Goal: Task Accomplishment & Management: Manage account settings

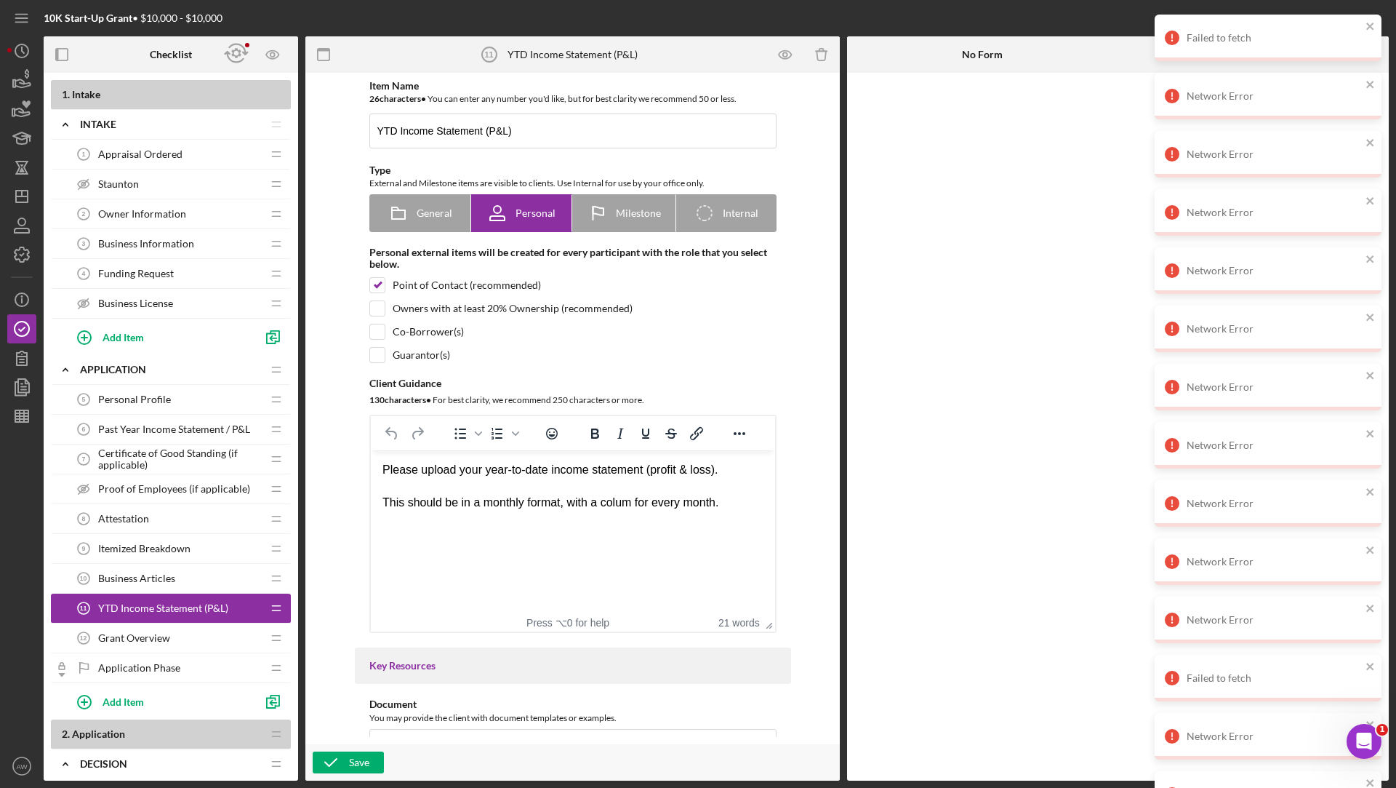
click at [993, 211] on div at bounding box center [1118, 427] width 542 height 708
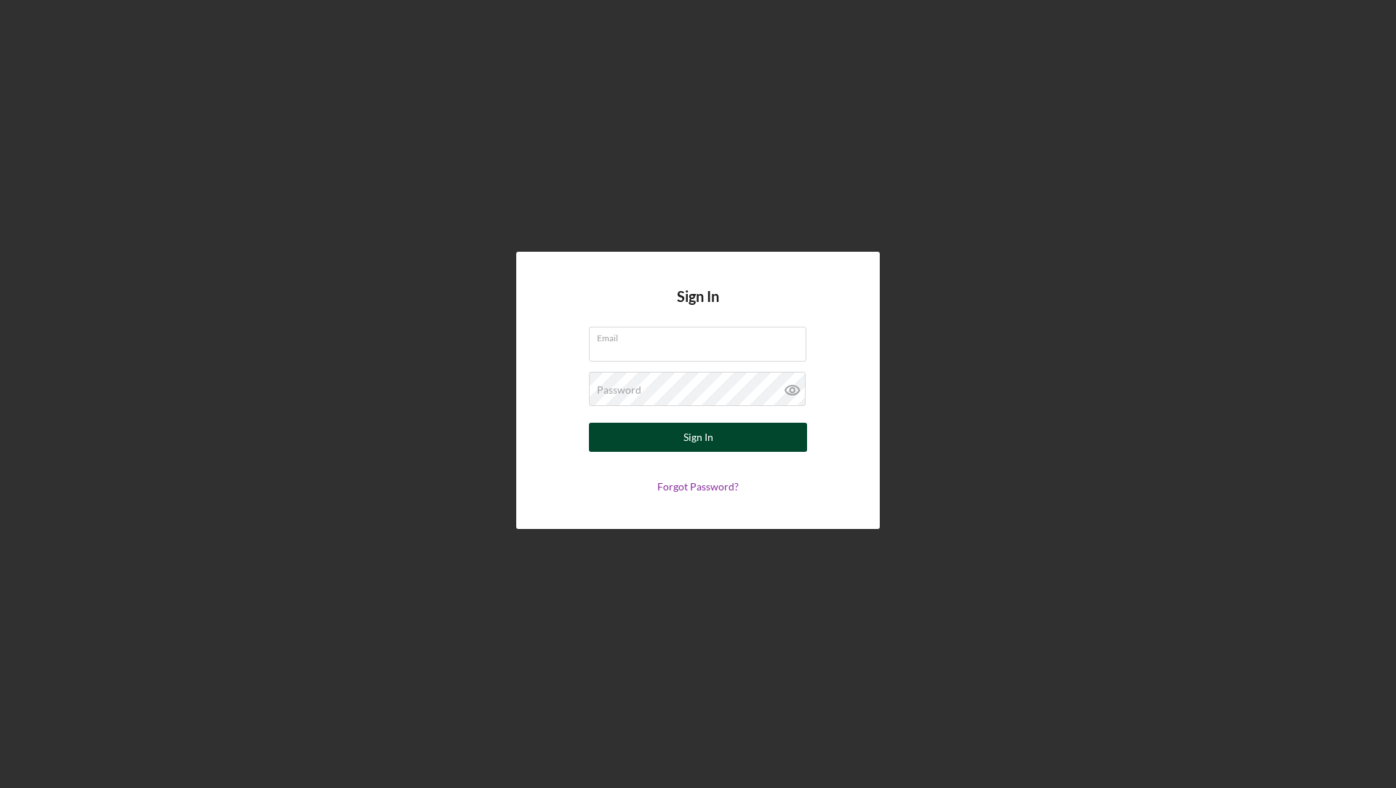
type input "[EMAIL_ADDRESS][DOMAIN_NAME]"
click at [617, 449] on button "Sign In" at bounding box center [698, 436] width 218 height 29
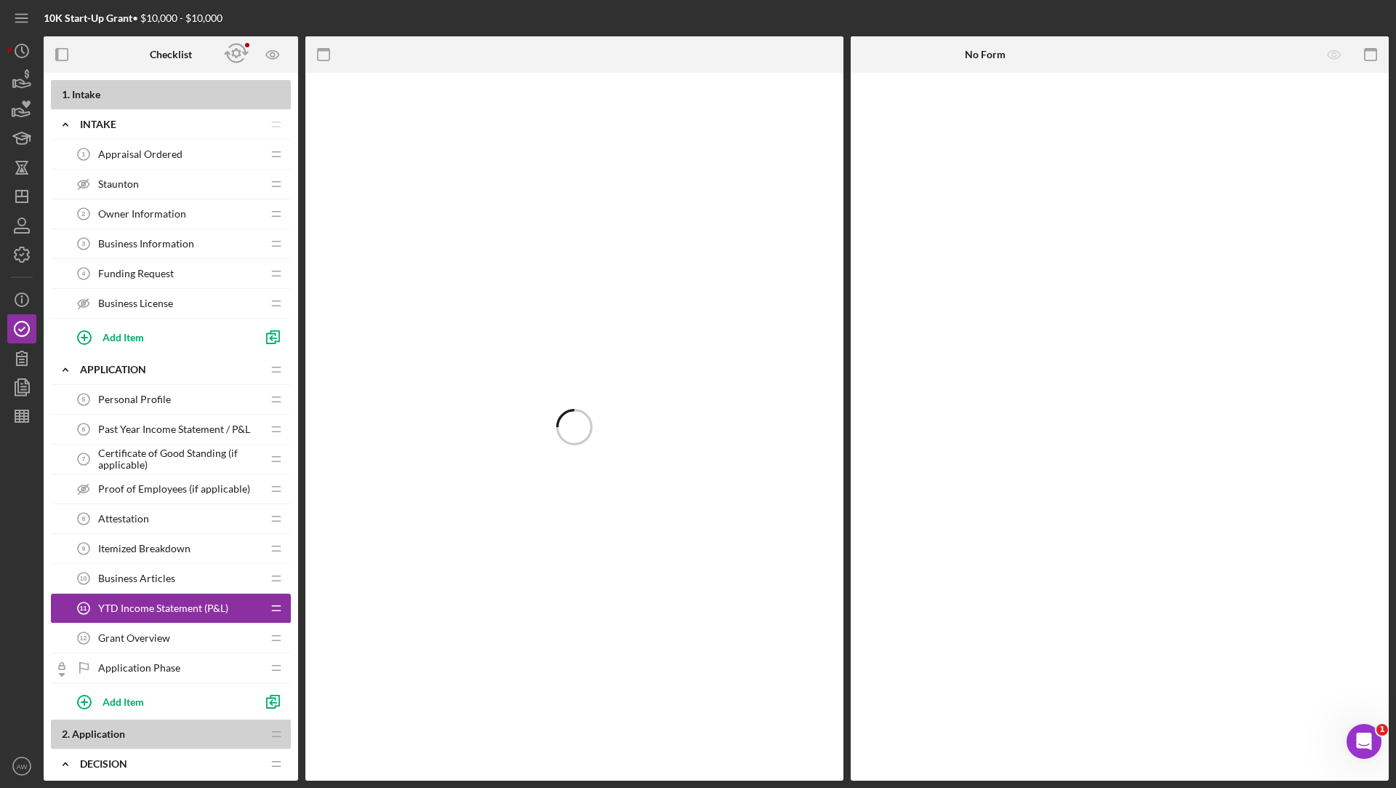
click at [156, 273] on span "Funding Request" at bounding box center [136, 274] width 76 height 12
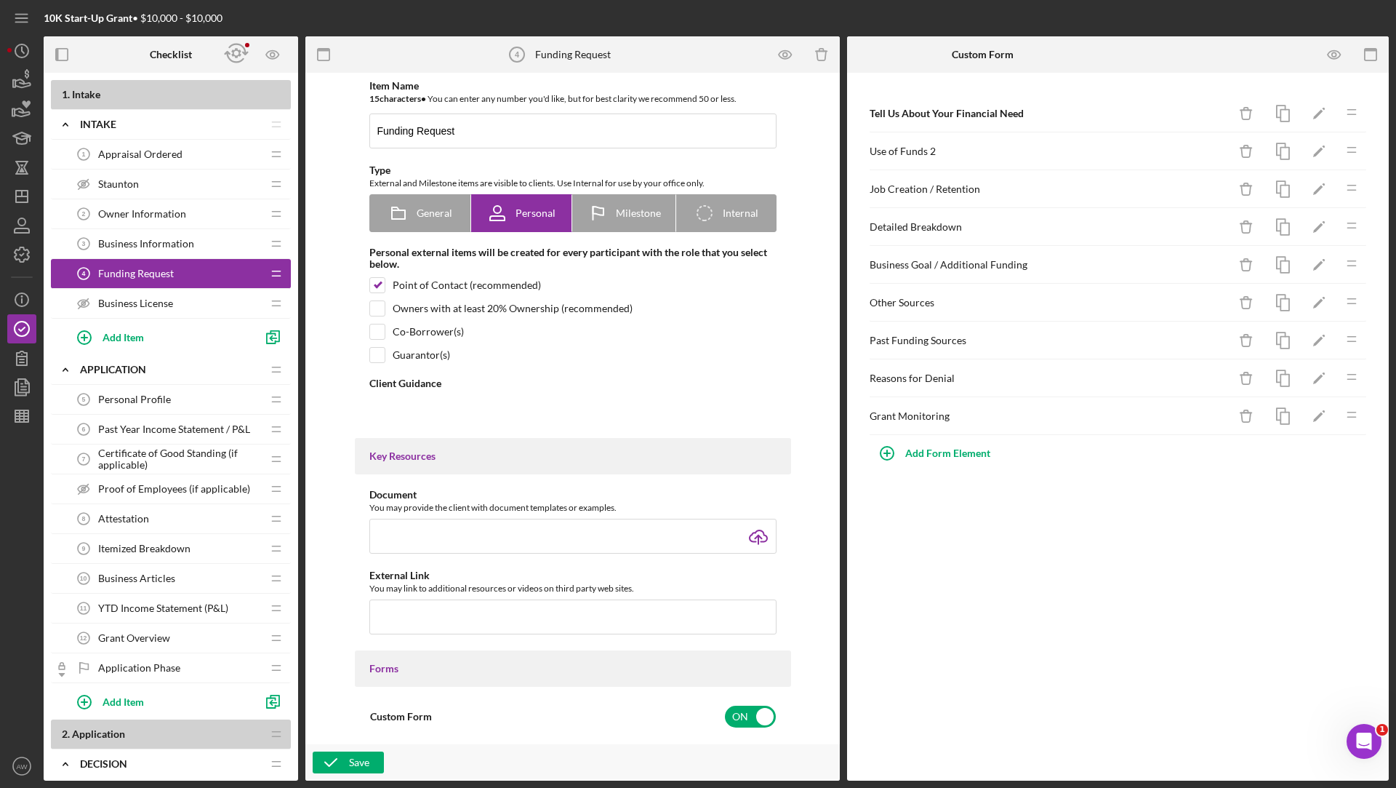
type textarea "<div>This form will give us a clear picture of how you plan to use the funds an…"
type textarea "<div>Thank you for completing your request for funding. Please move on to the n…"
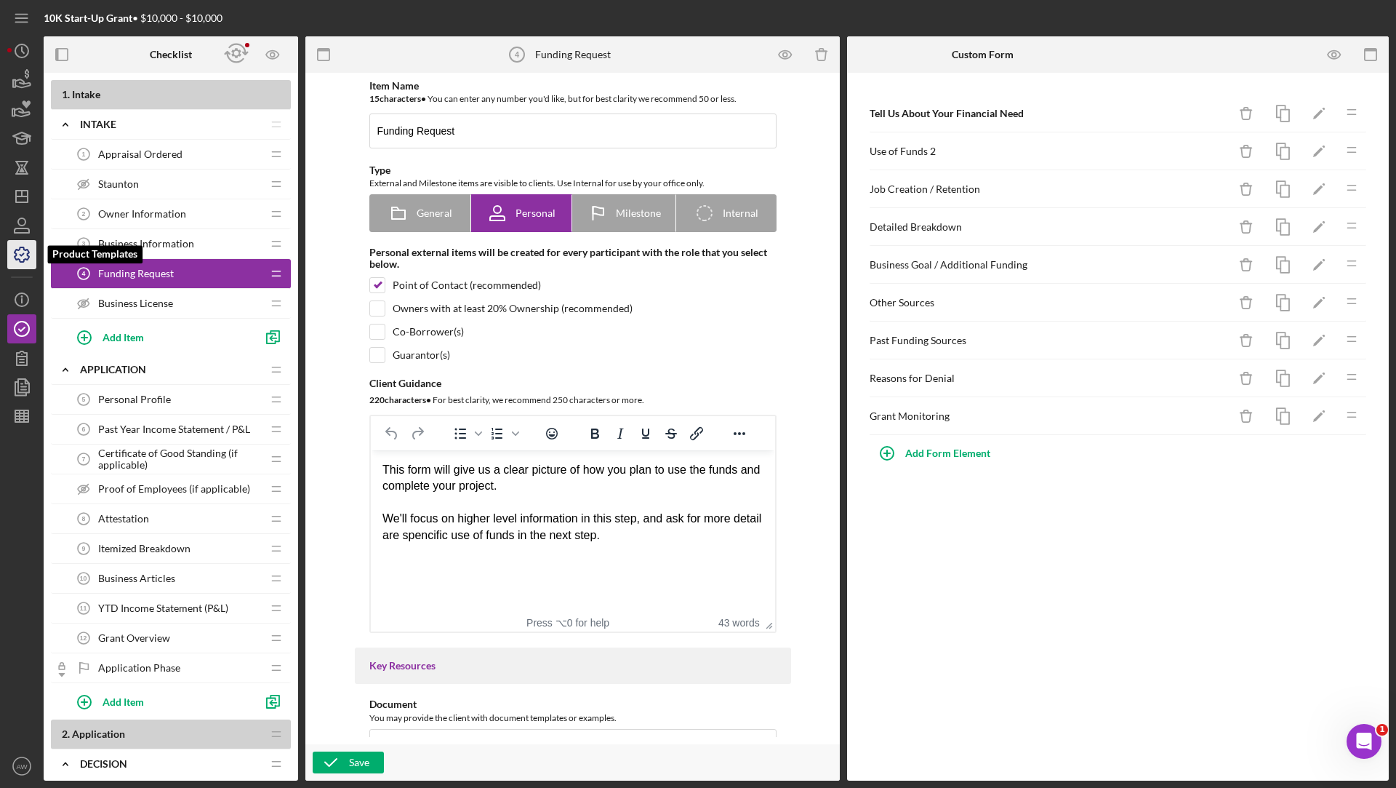
click at [16, 256] on icon "button" at bounding box center [22, 254] width 36 height 36
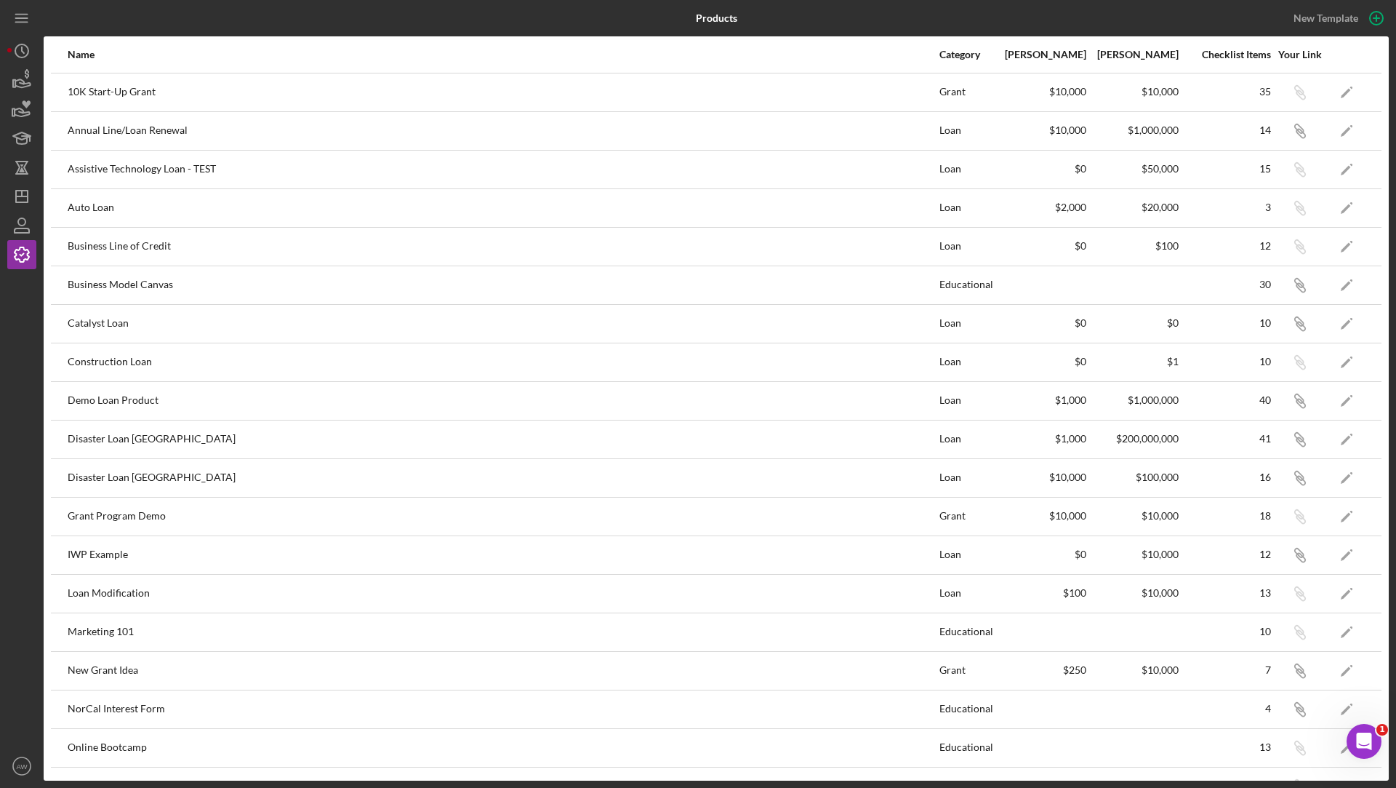
scroll to position [487, 0]
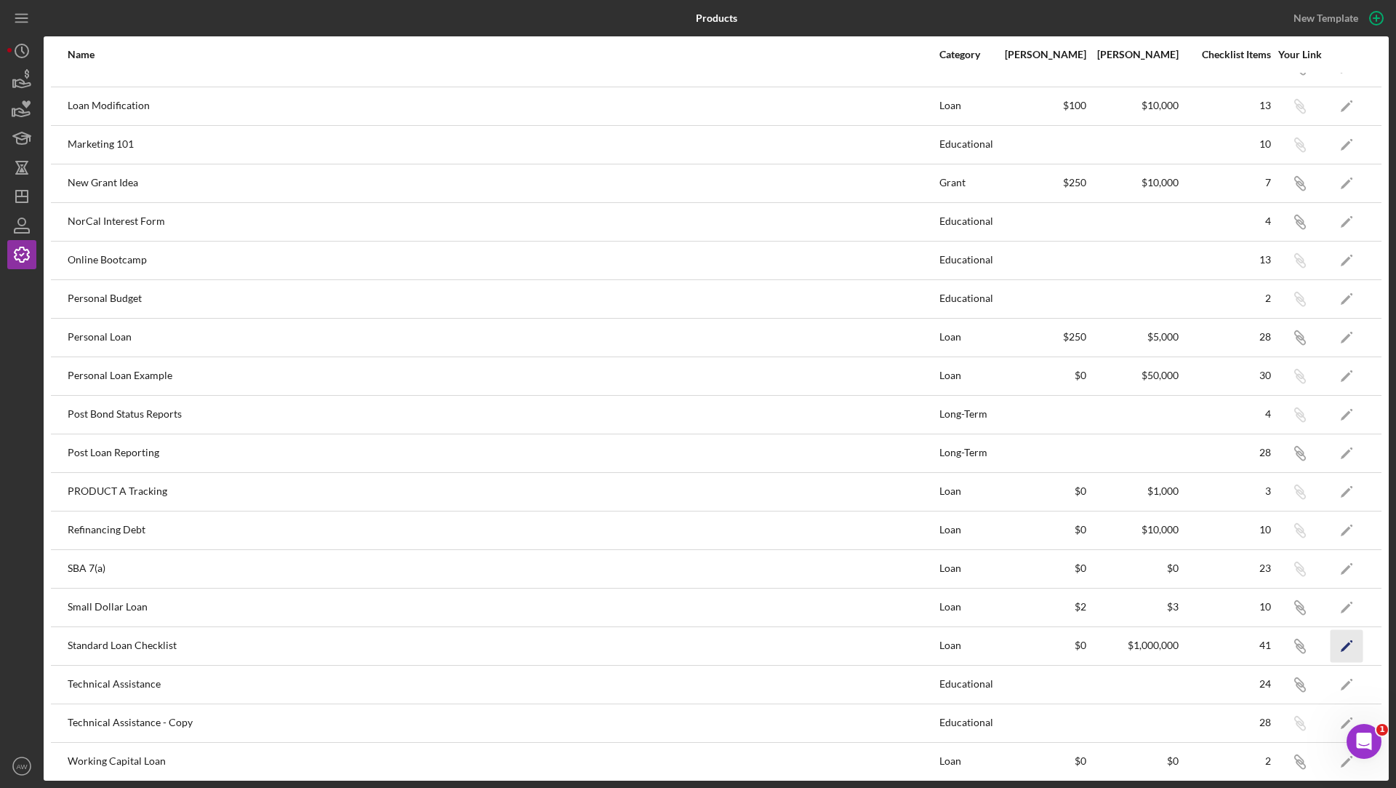
click at [1353, 633] on icon "Icon/Edit" at bounding box center [1347, 645] width 33 height 33
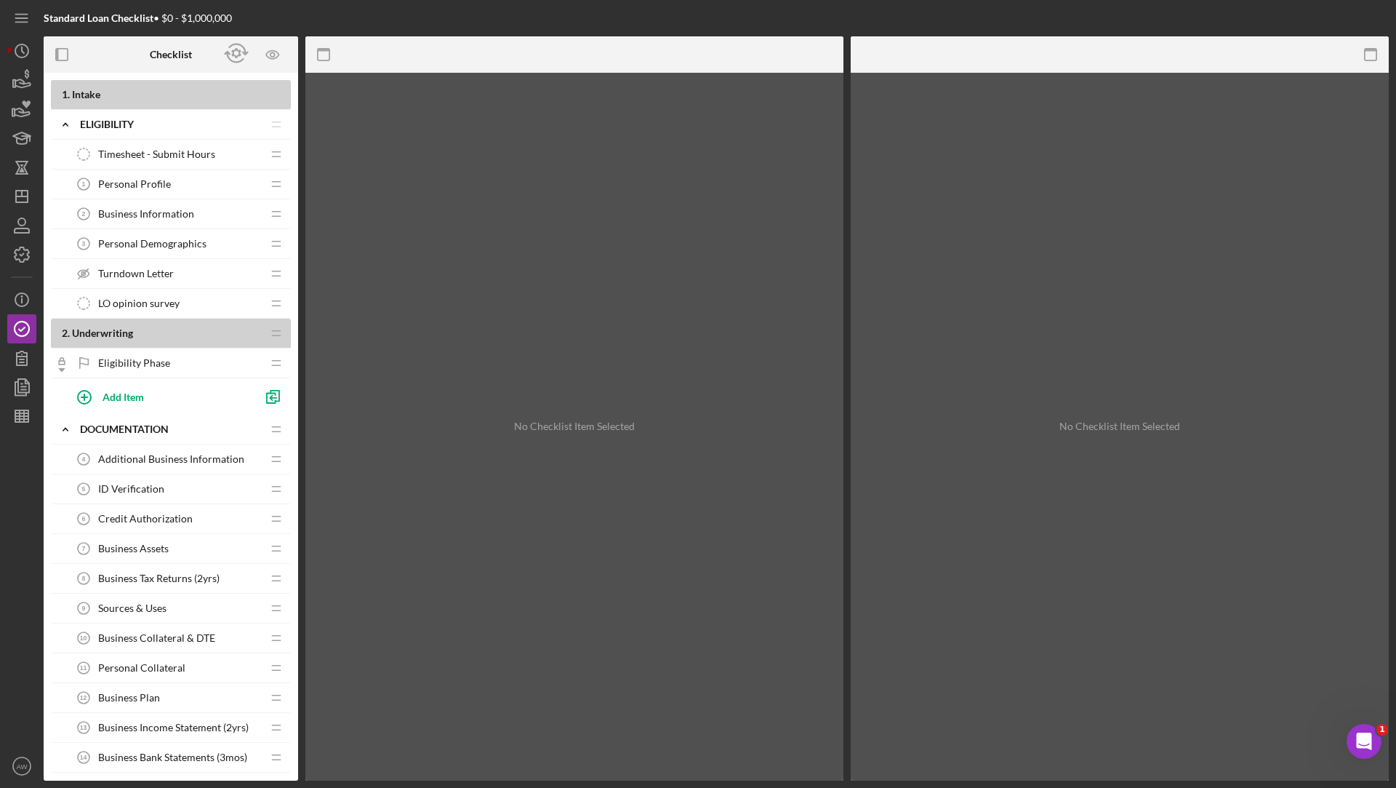
click at [164, 239] on span "Personal Demographics" at bounding box center [152, 244] width 108 height 12
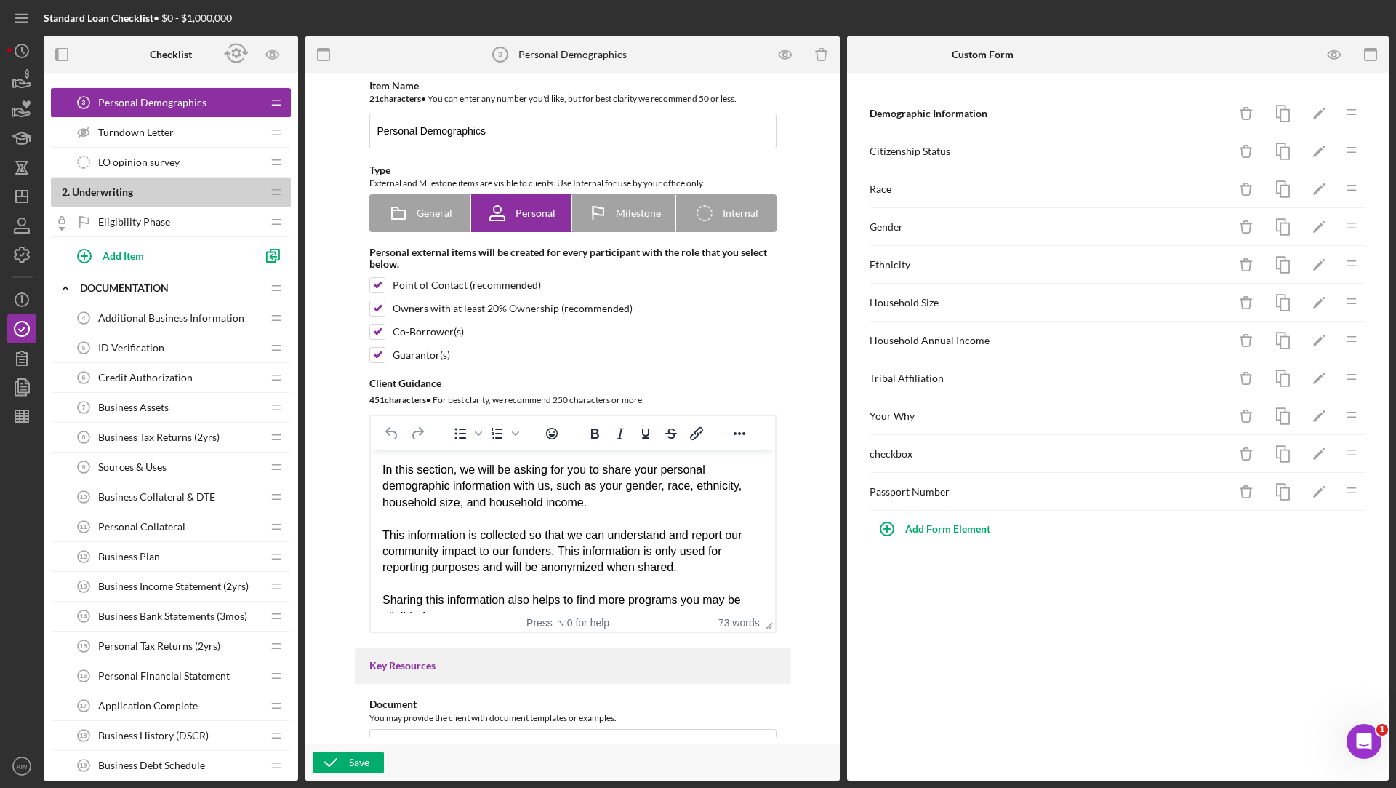
scroll to position [150, 0]
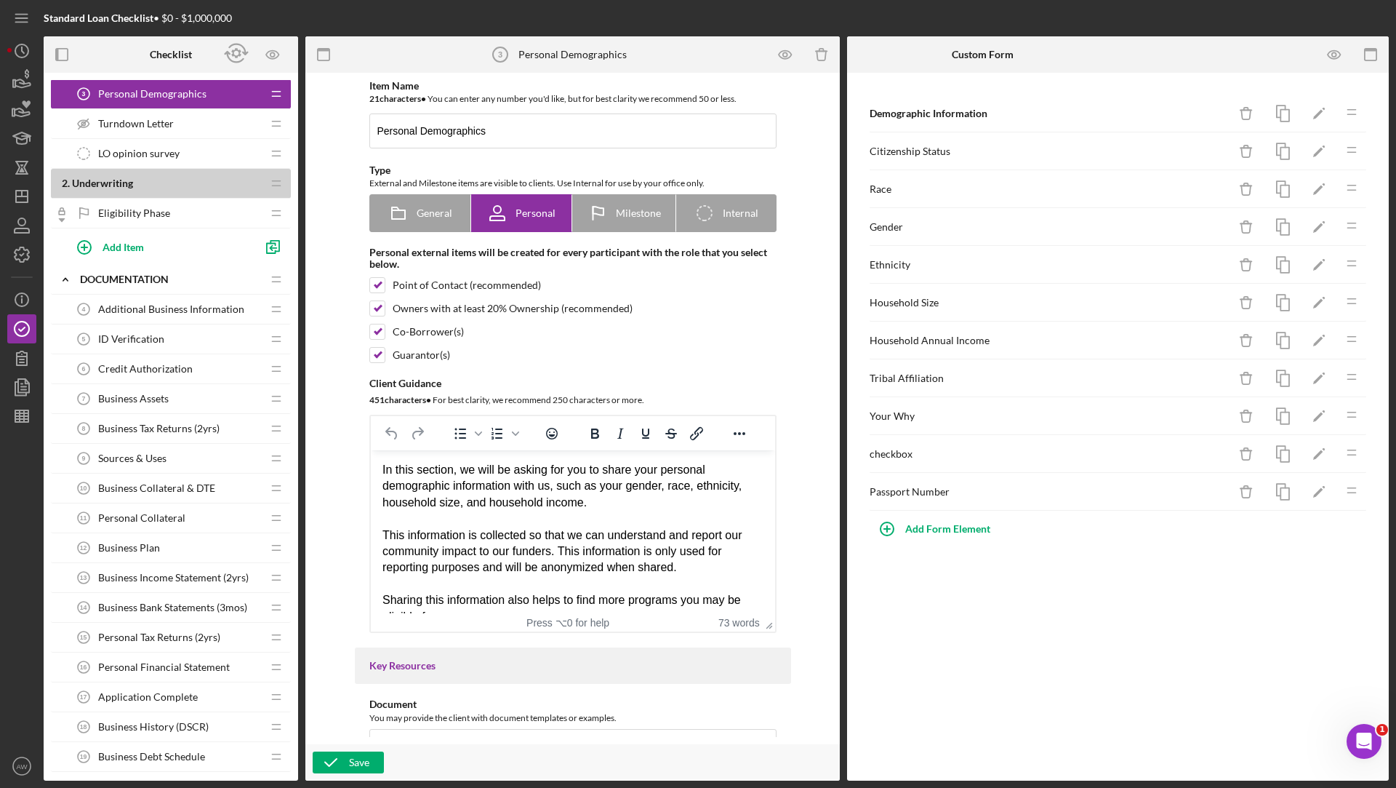
click at [169, 364] on span "Credit Authorization" at bounding box center [145, 369] width 95 height 12
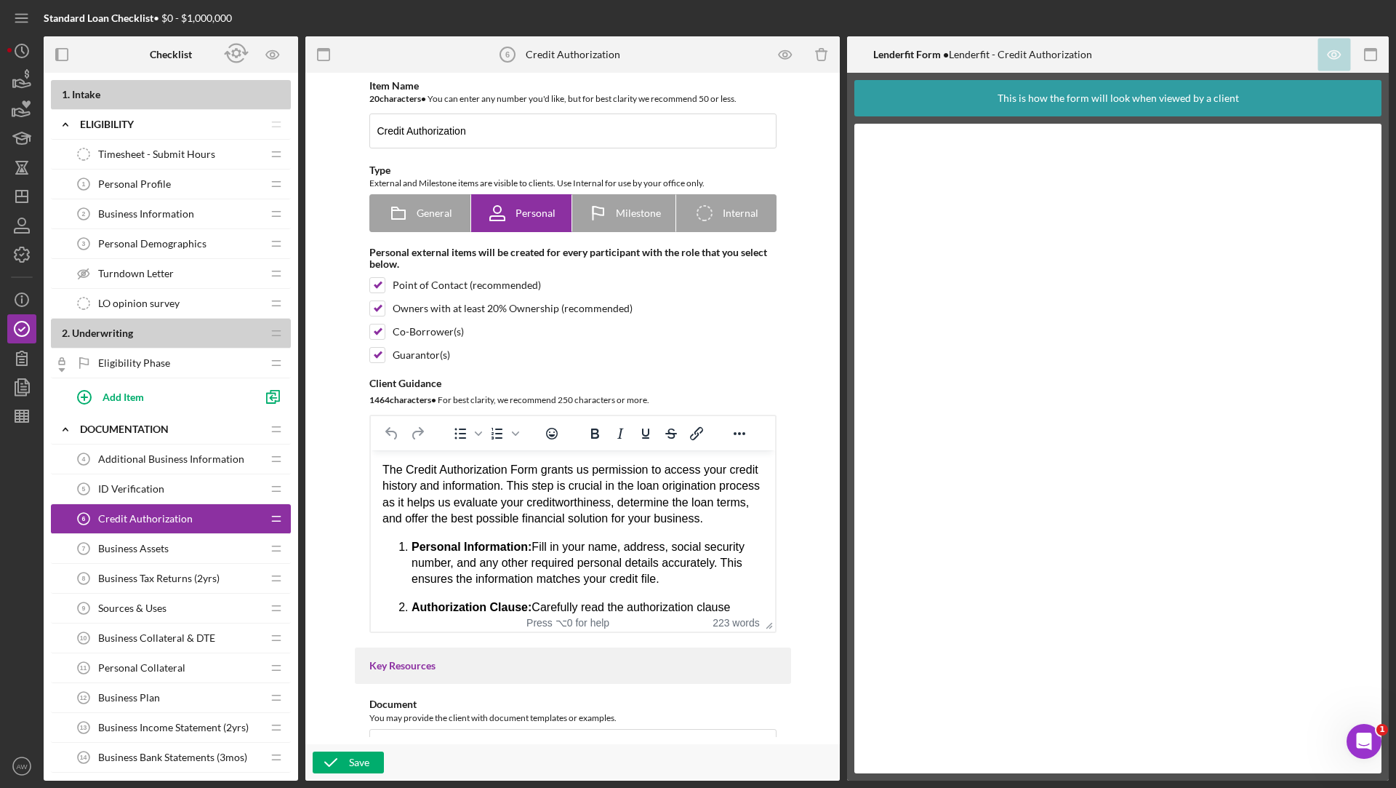
click at [195, 244] on span "Personal Demographics" at bounding box center [152, 244] width 108 height 12
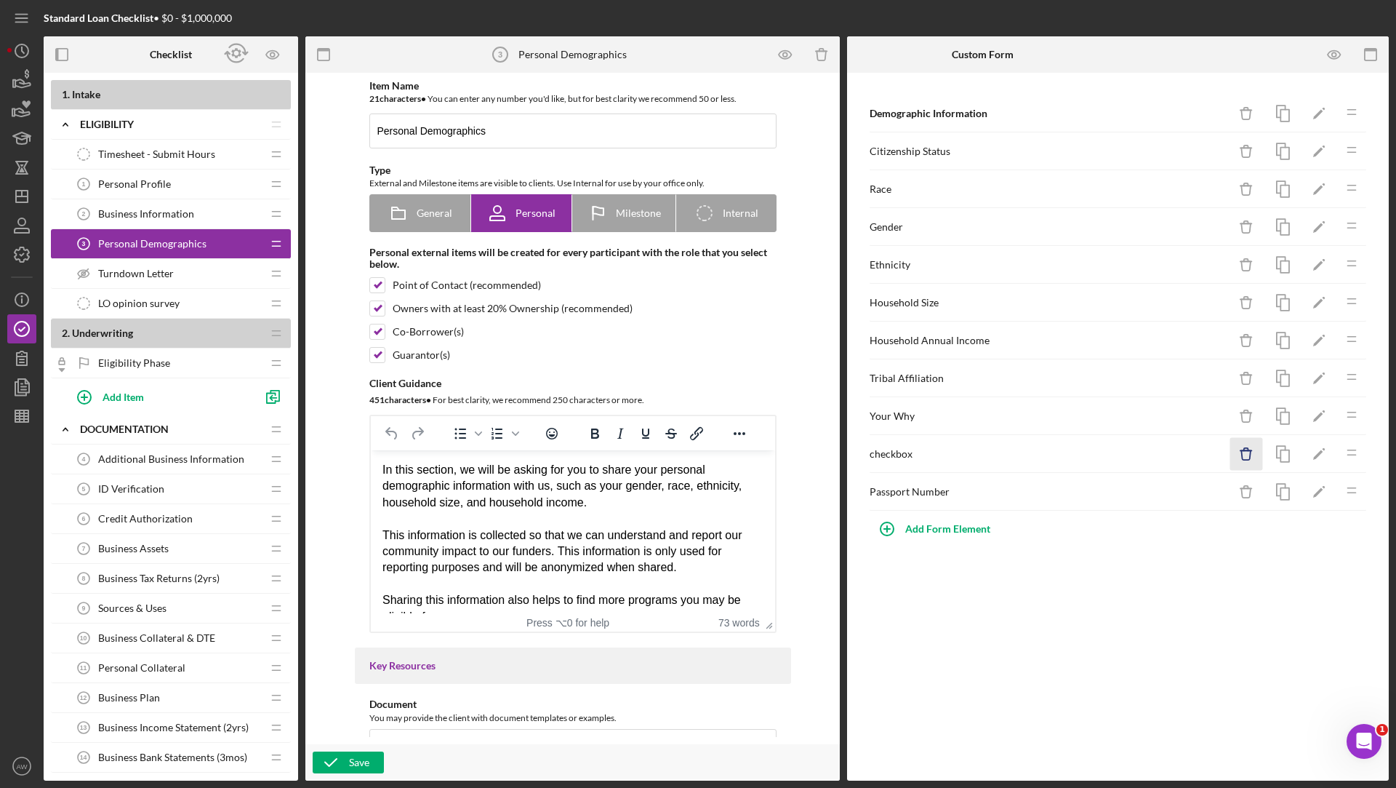
click at [1251, 450] on line "button" at bounding box center [1246, 450] width 11 height 0
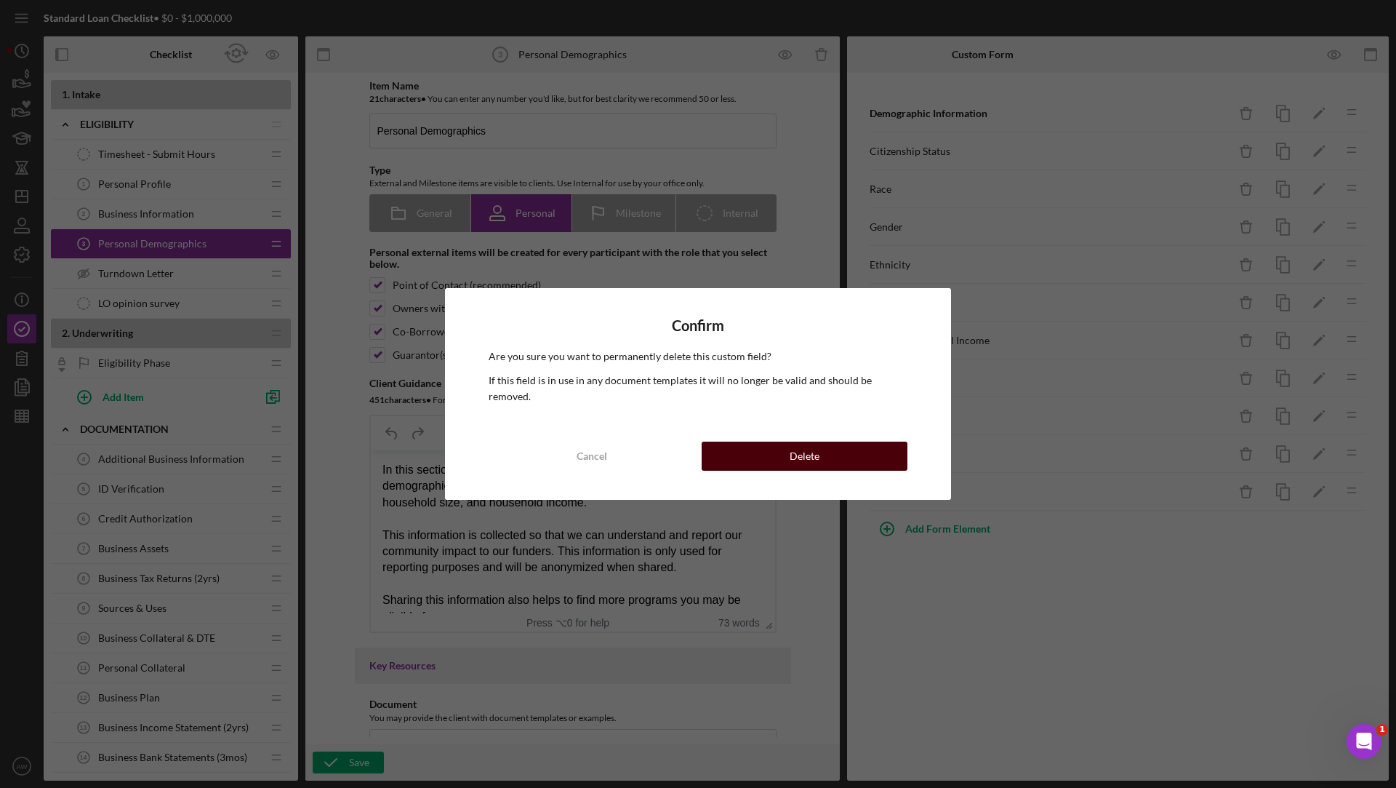
click at [853, 442] on button "Delete" at bounding box center [805, 455] width 206 height 29
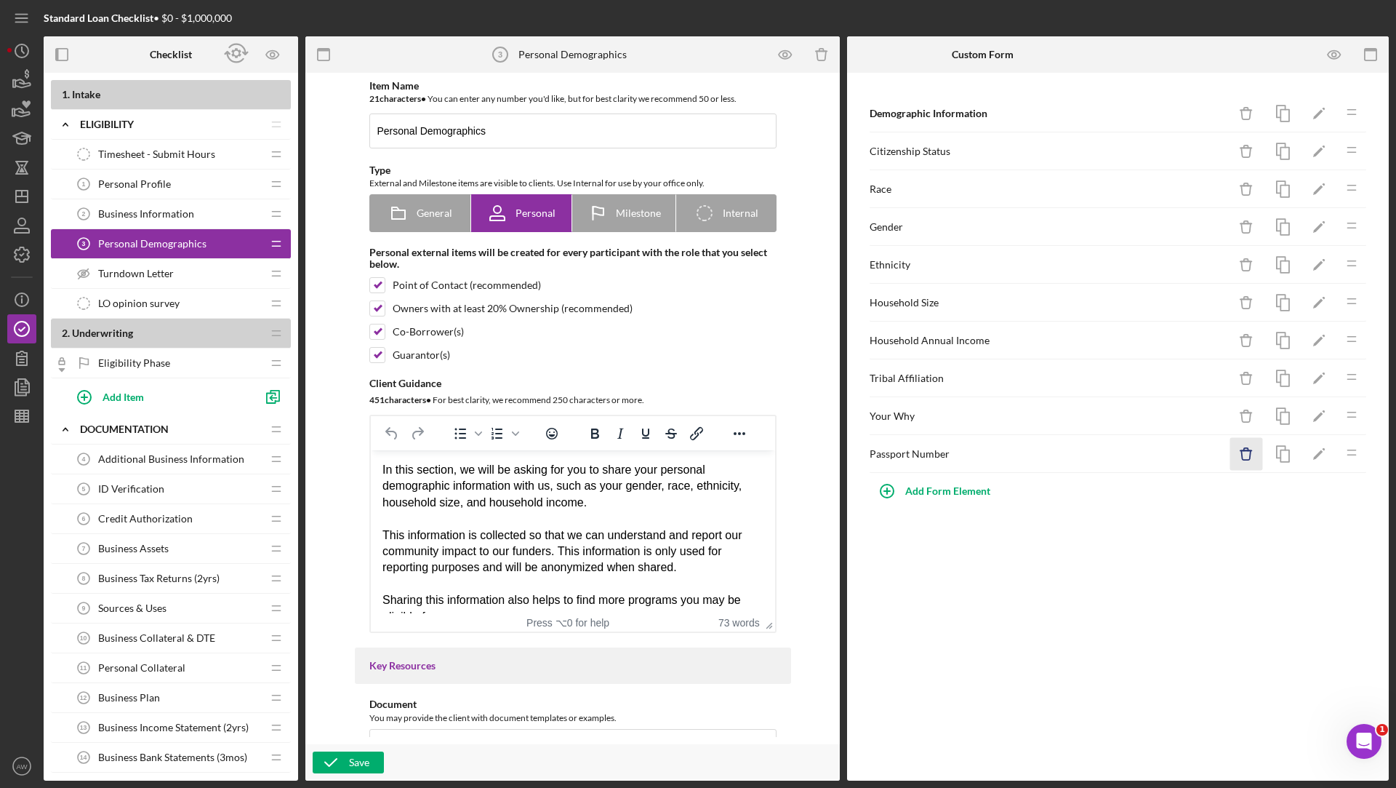
click at [1246, 449] on icon "Icon/Delete" at bounding box center [1246, 454] width 33 height 33
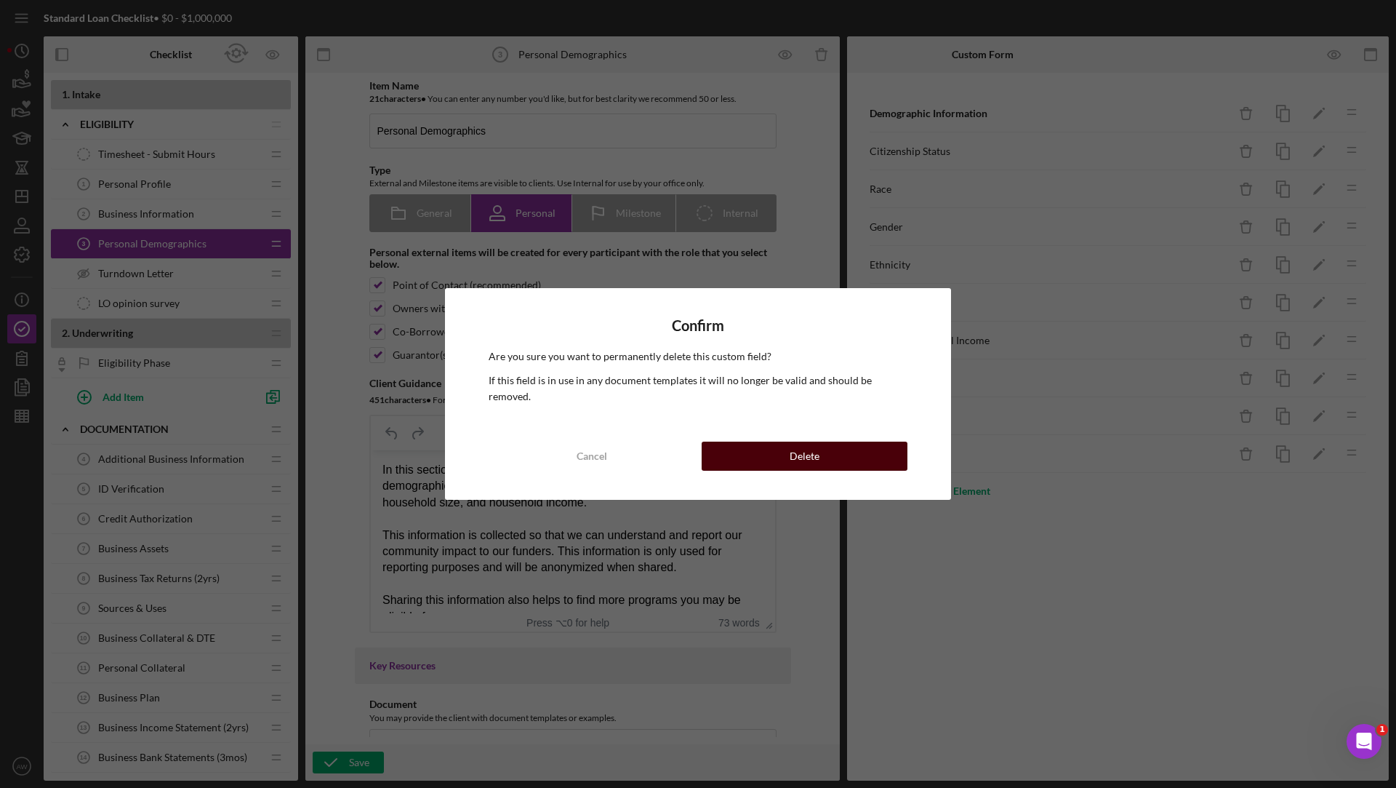
click at [834, 443] on button "Delete" at bounding box center [805, 455] width 206 height 29
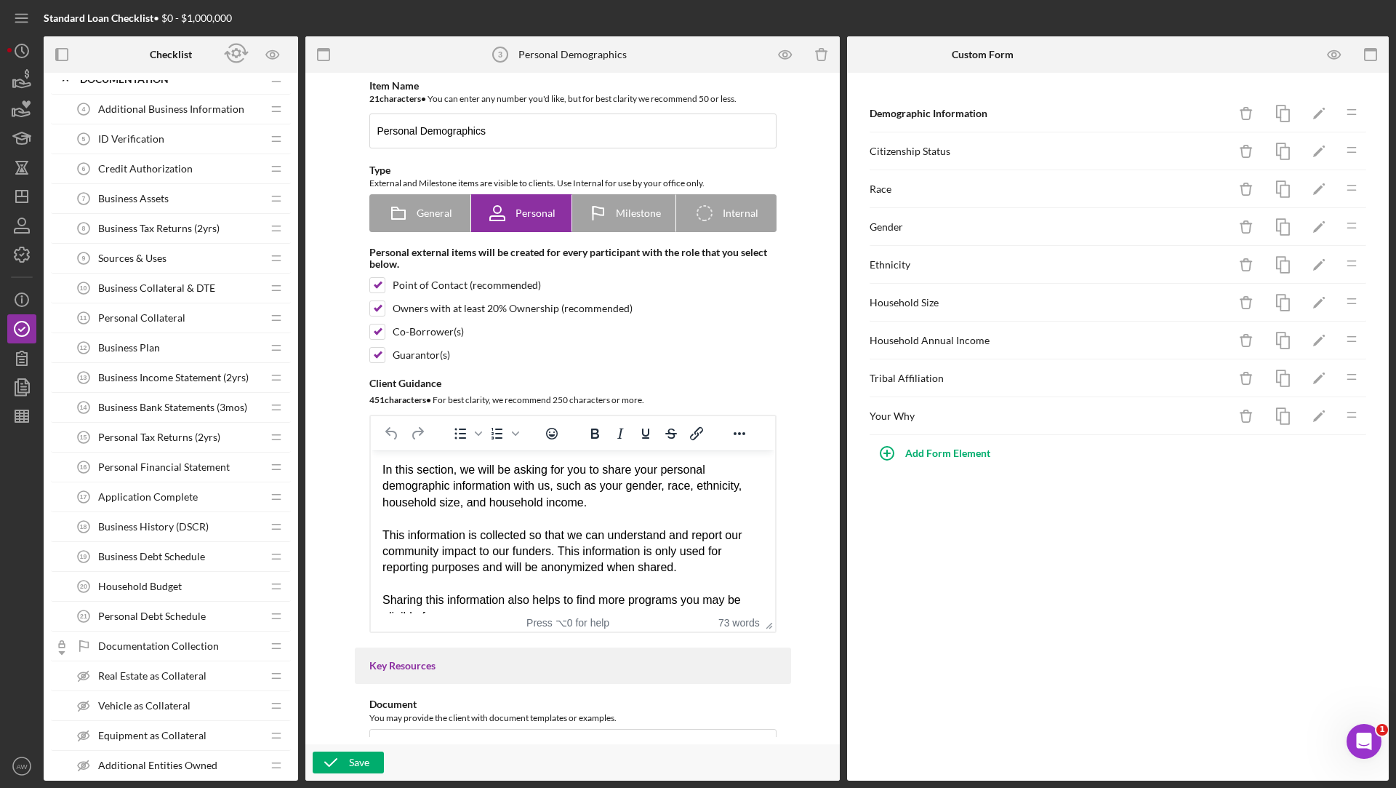
scroll to position [486, 0]
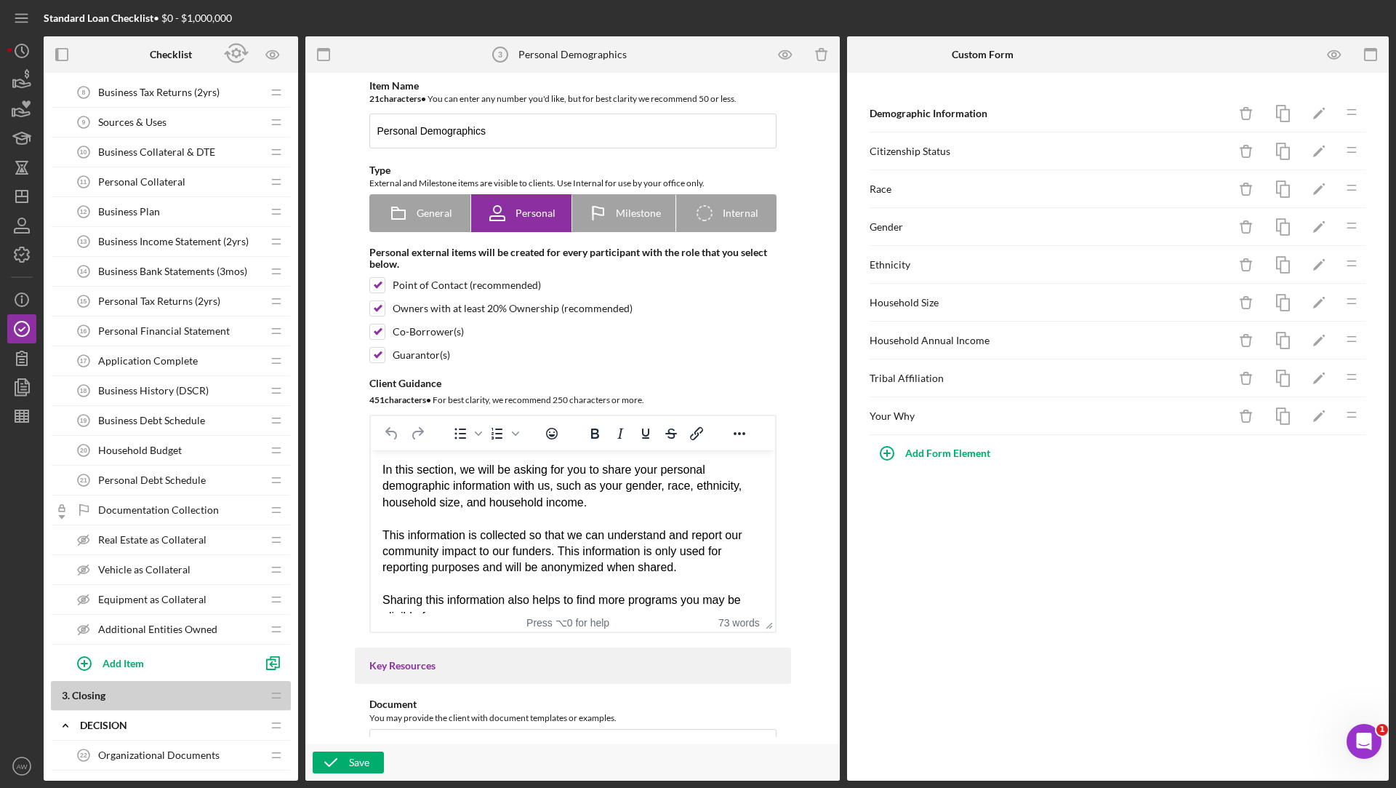
click at [147, 355] on span "Application Complete" at bounding box center [148, 361] width 100 height 12
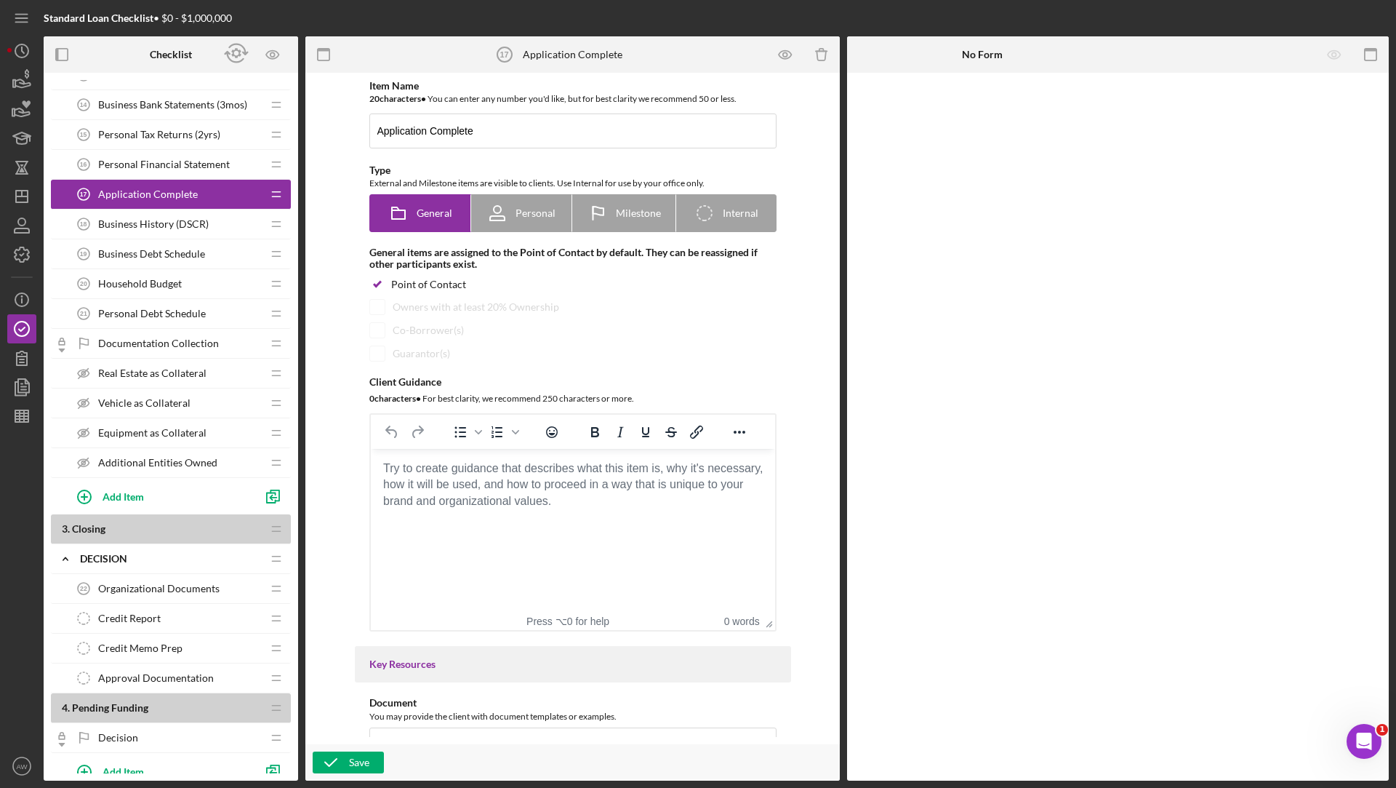
scroll to position [668, 0]
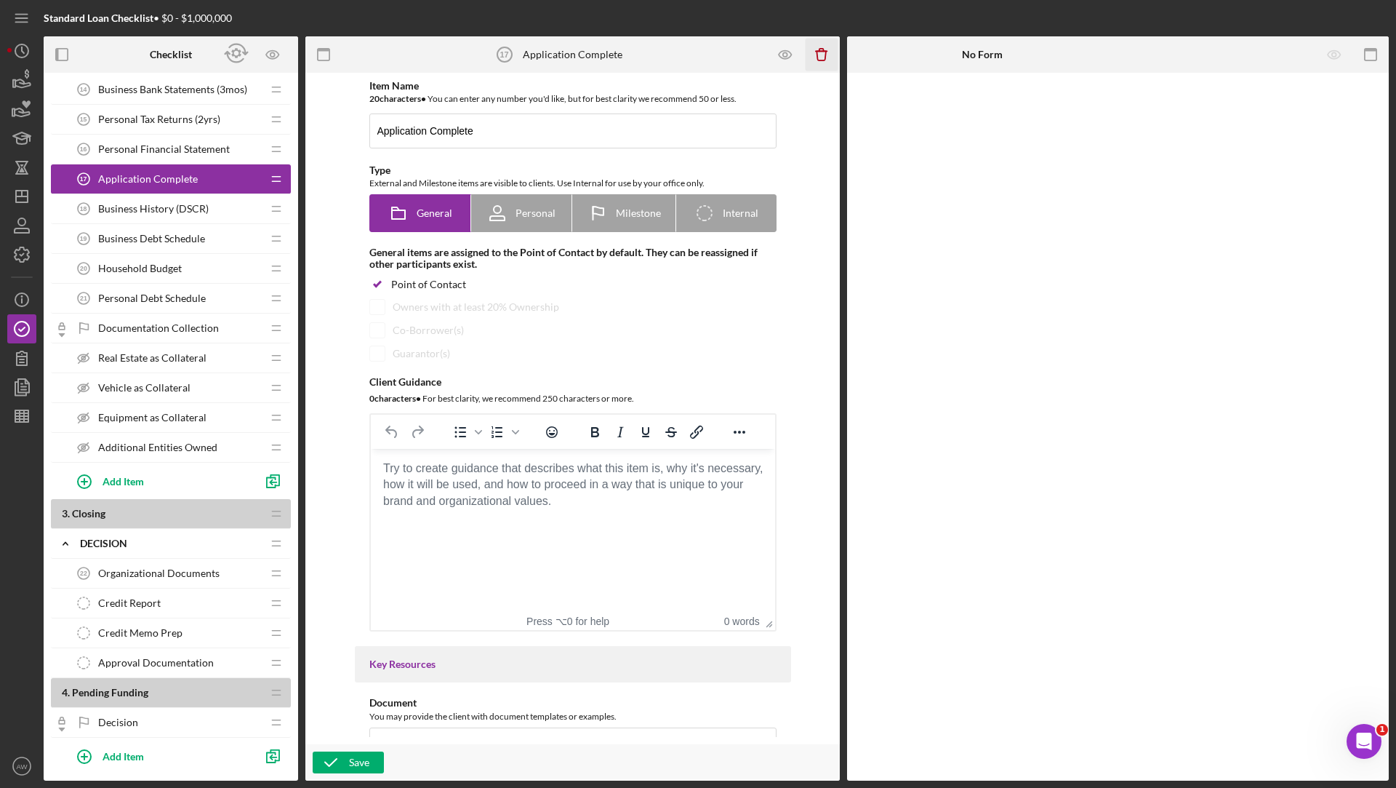
click at [814, 59] on icon "Icon/Delete" at bounding box center [822, 55] width 33 height 33
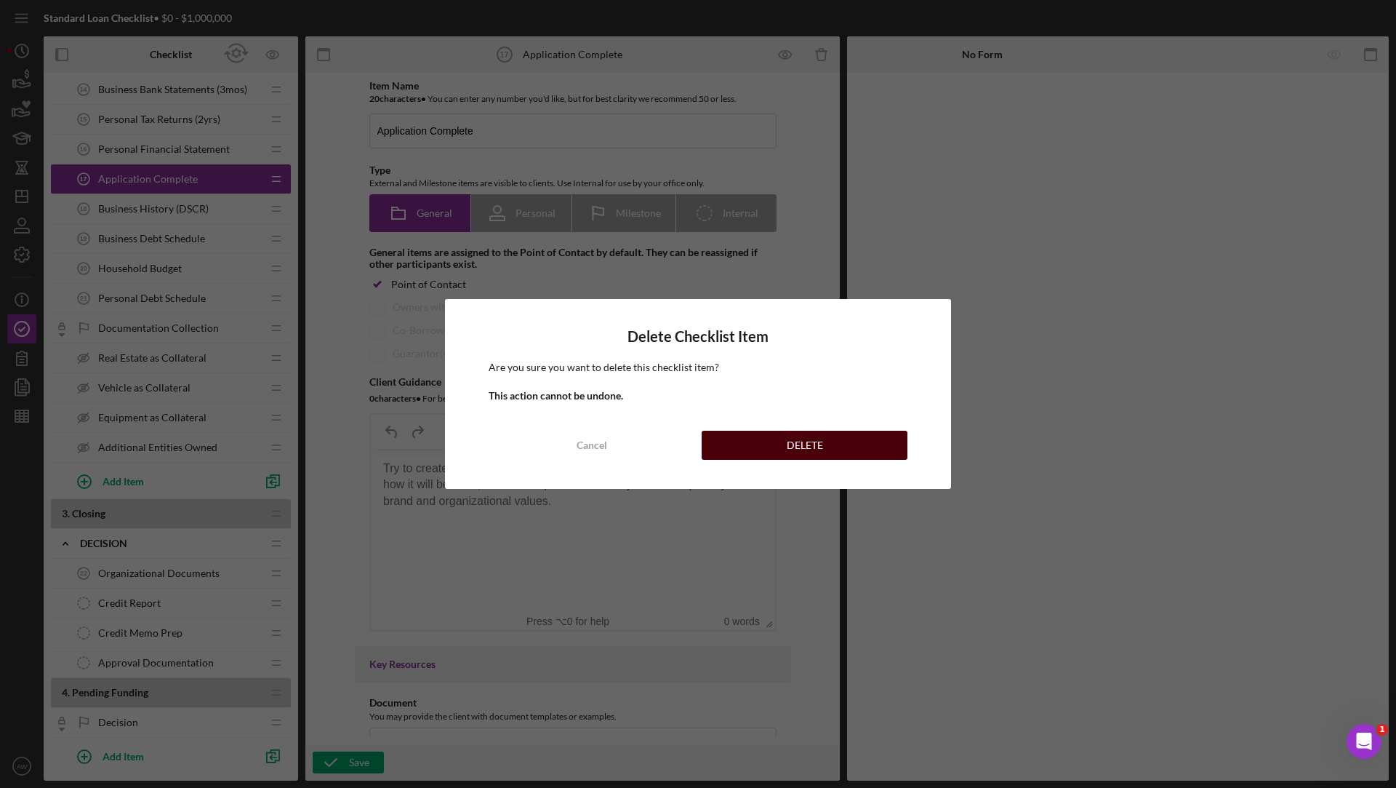
click at [779, 447] on button "DELETE" at bounding box center [805, 444] width 206 height 29
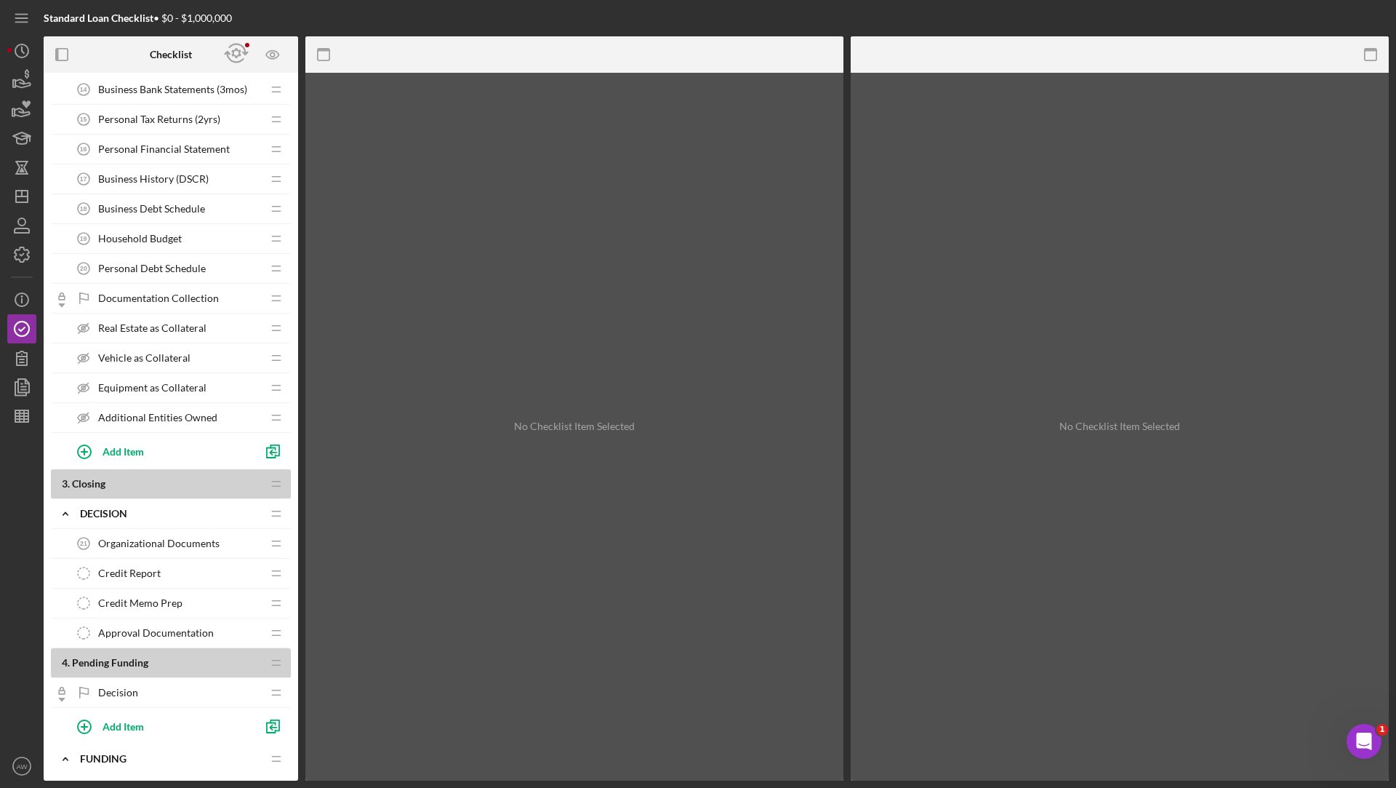
click at [131, 305] on div "Documentation Collection Documentation Collection" at bounding box center [165, 298] width 193 height 29
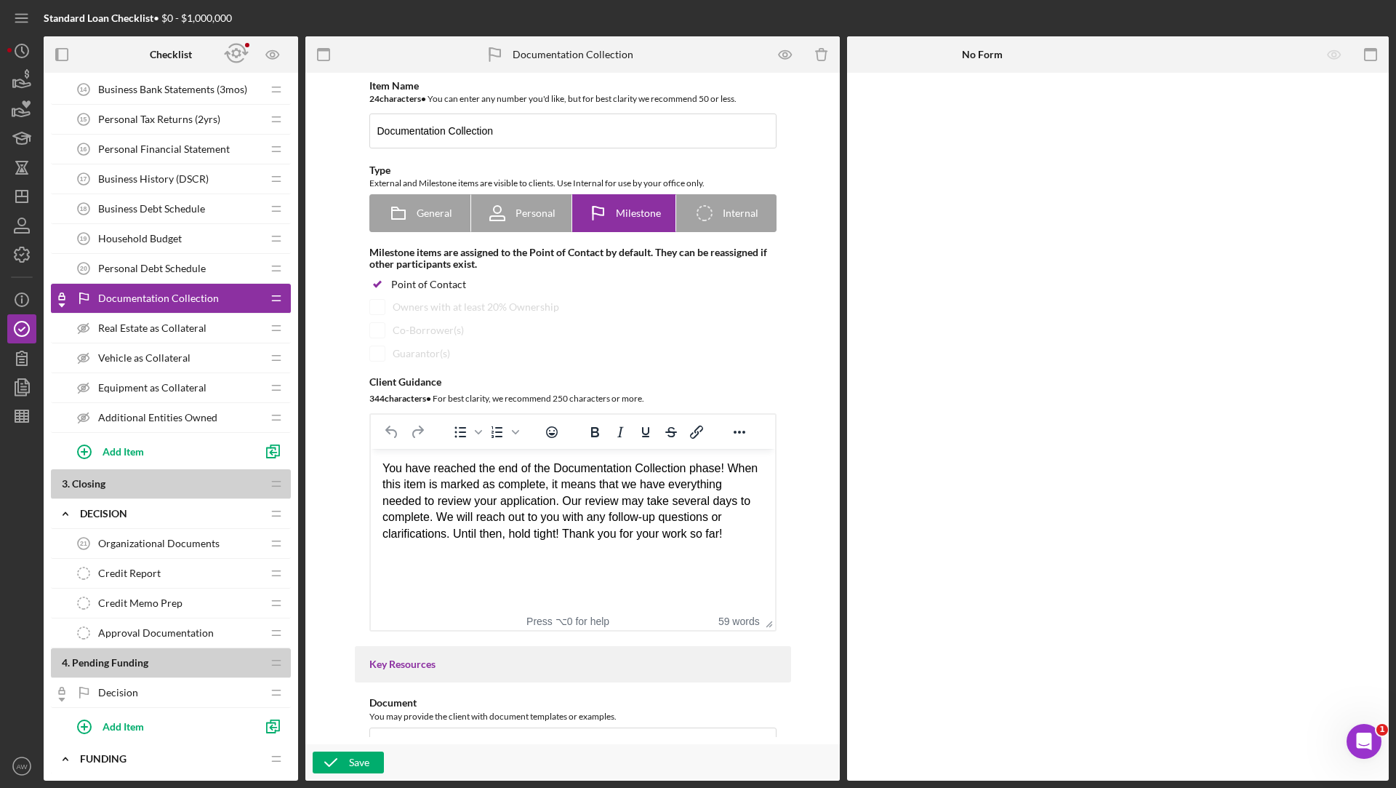
click at [128, 322] on span "Real Estate as Collateral" at bounding box center [152, 328] width 108 height 12
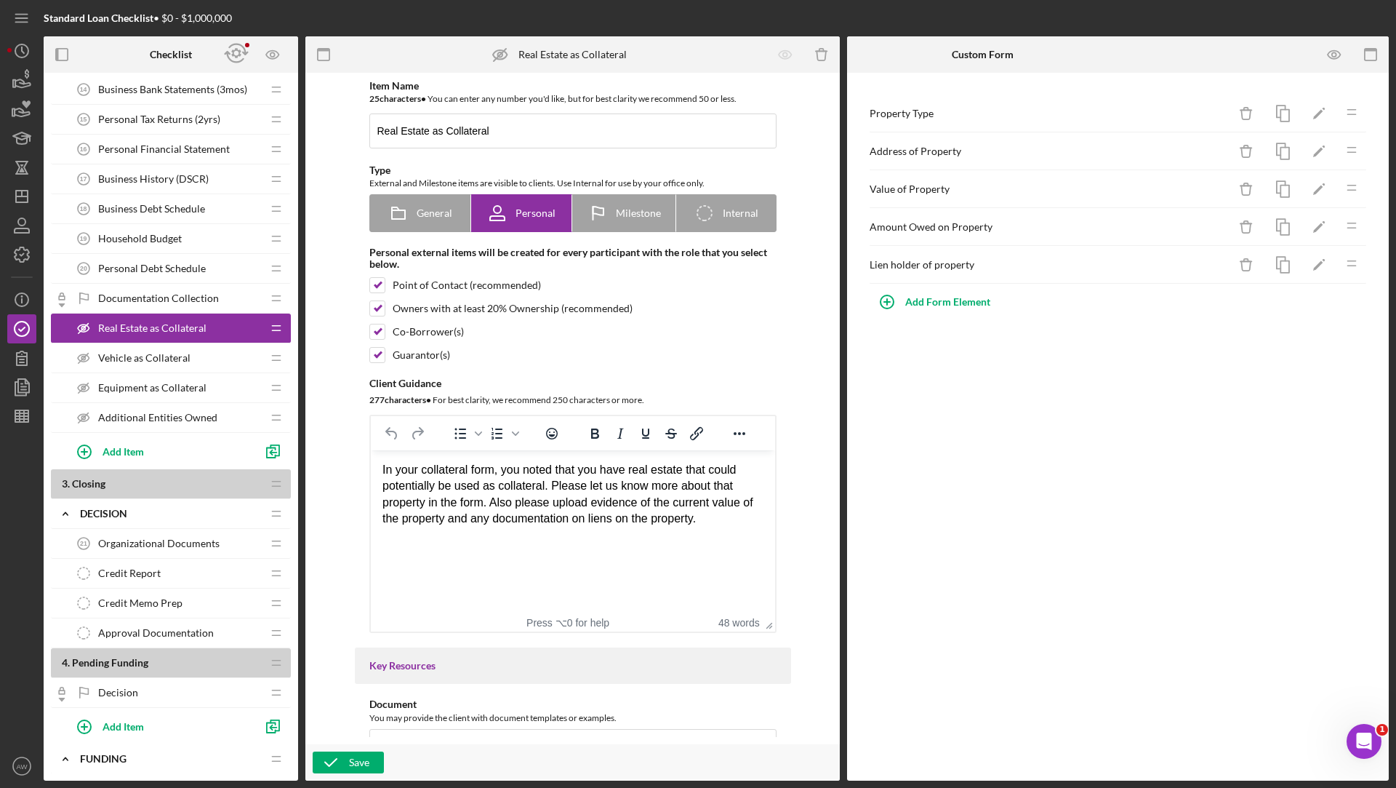
click at [127, 352] on span "Vehicle as Collateral" at bounding box center [144, 358] width 92 height 12
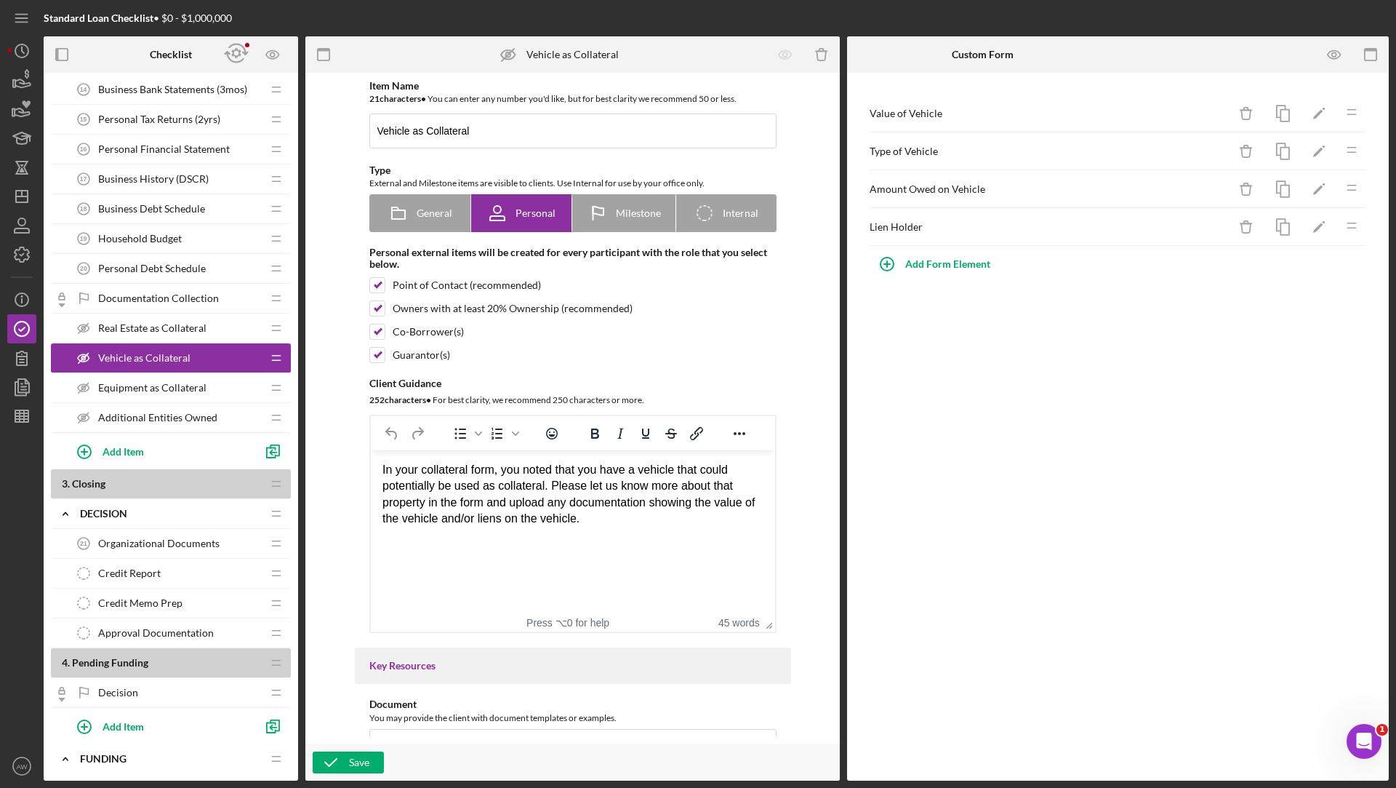
click at [135, 382] on span "Equipment as Collateral" at bounding box center [152, 388] width 108 height 12
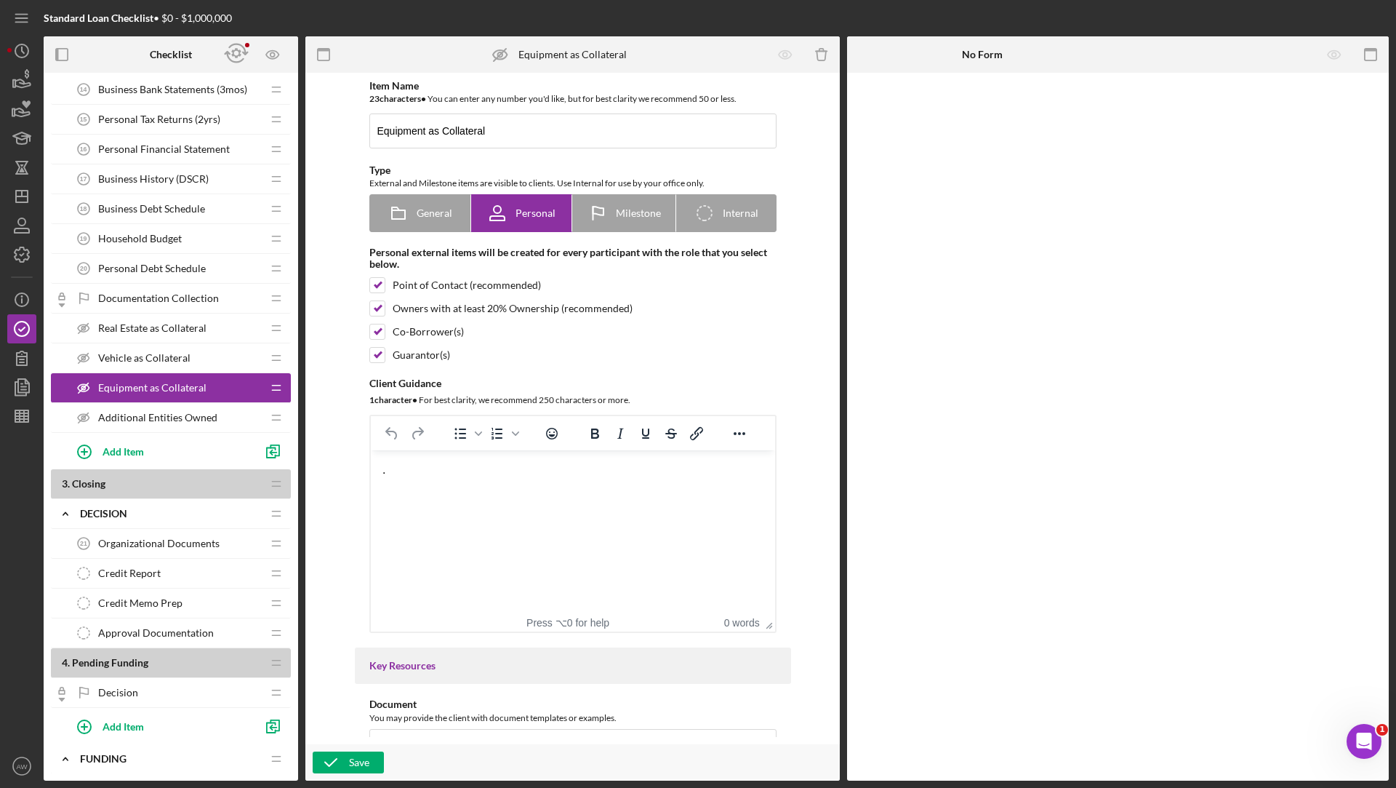
click at [148, 353] on span "Vehicle as Collateral" at bounding box center [144, 358] width 92 height 12
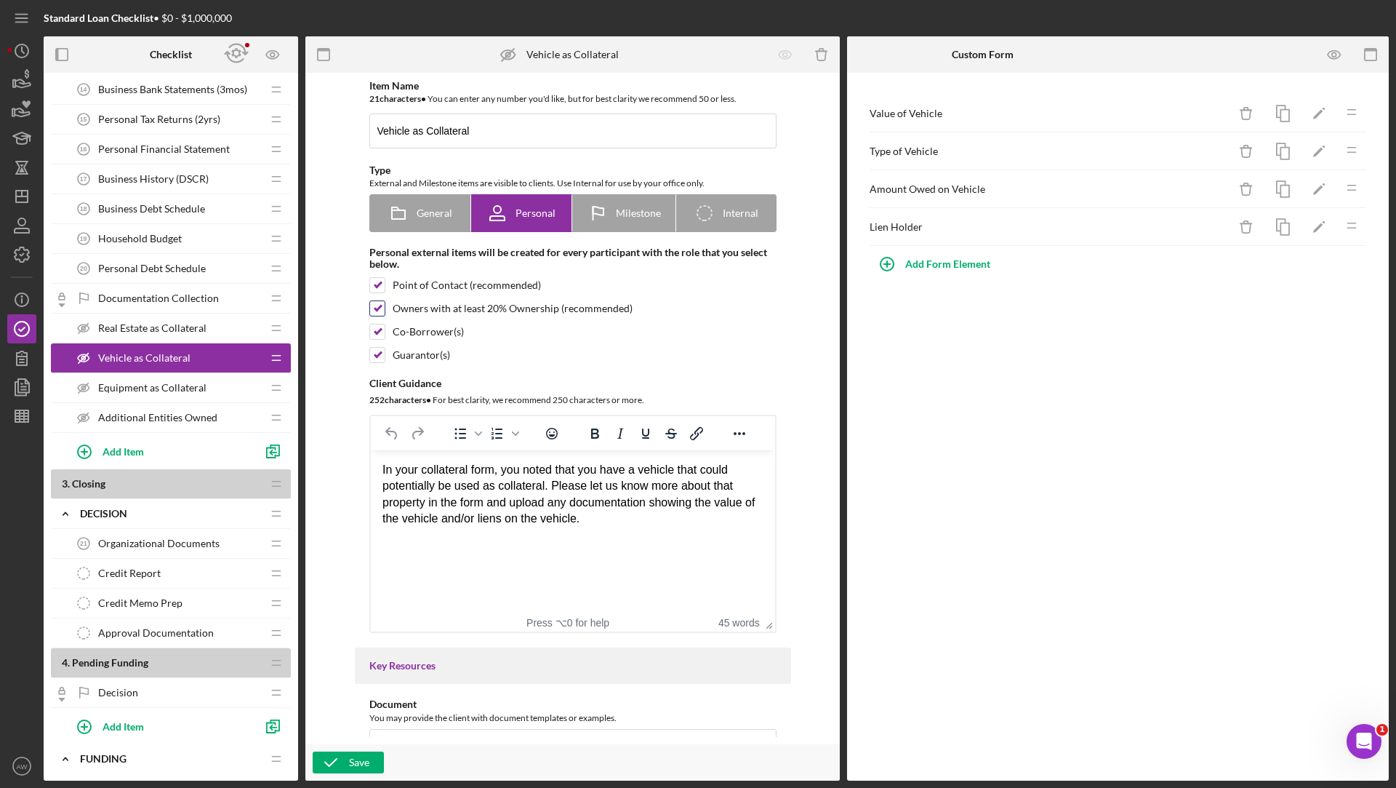
click at [376, 308] on input "checkbox" at bounding box center [377, 308] width 15 height 15
checkbox input "false"
click at [374, 330] on input "checkbox" at bounding box center [377, 331] width 15 height 15
checkbox input "false"
click at [375, 357] on input "checkbox" at bounding box center [377, 355] width 15 height 15
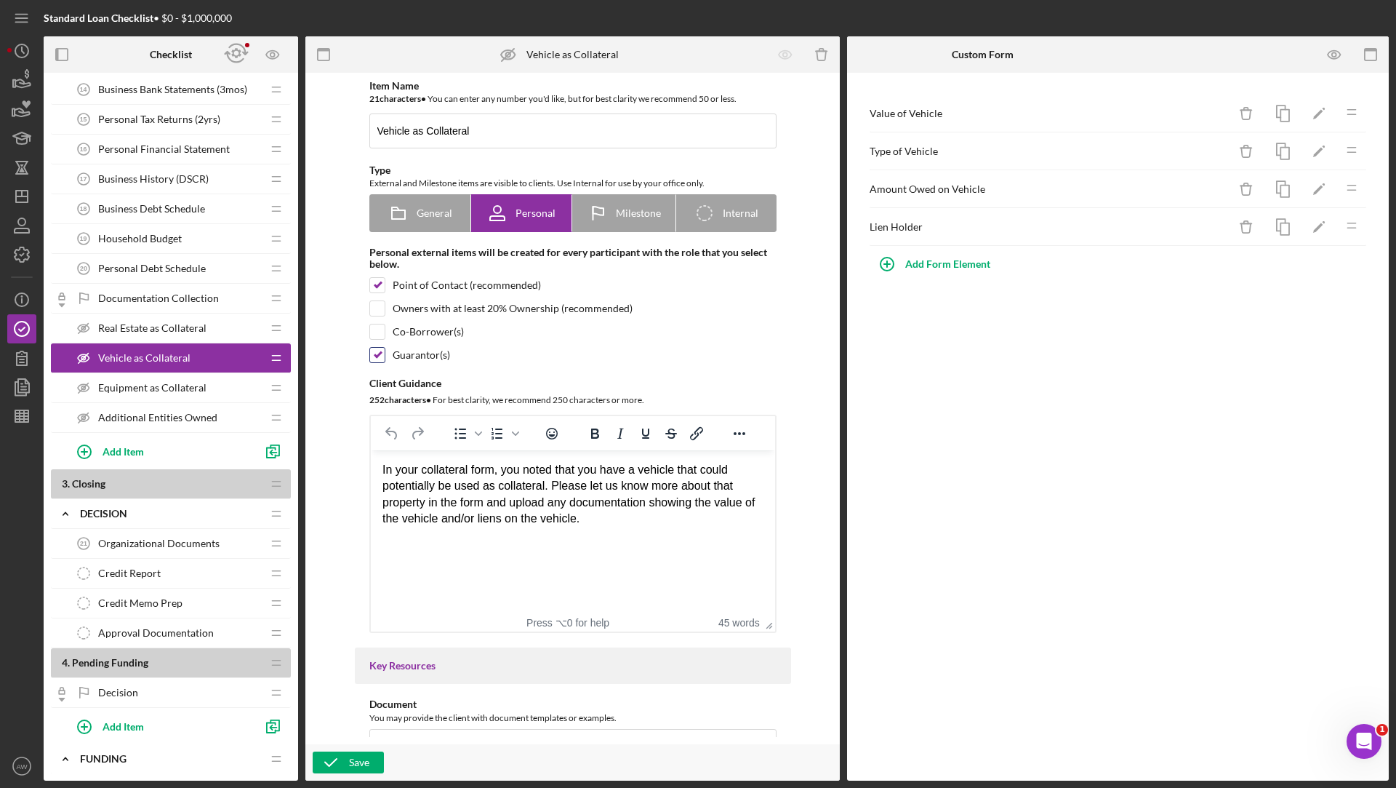
checkbox input "false"
click at [271, 440] on icon "button" at bounding box center [273, 451] width 33 height 33
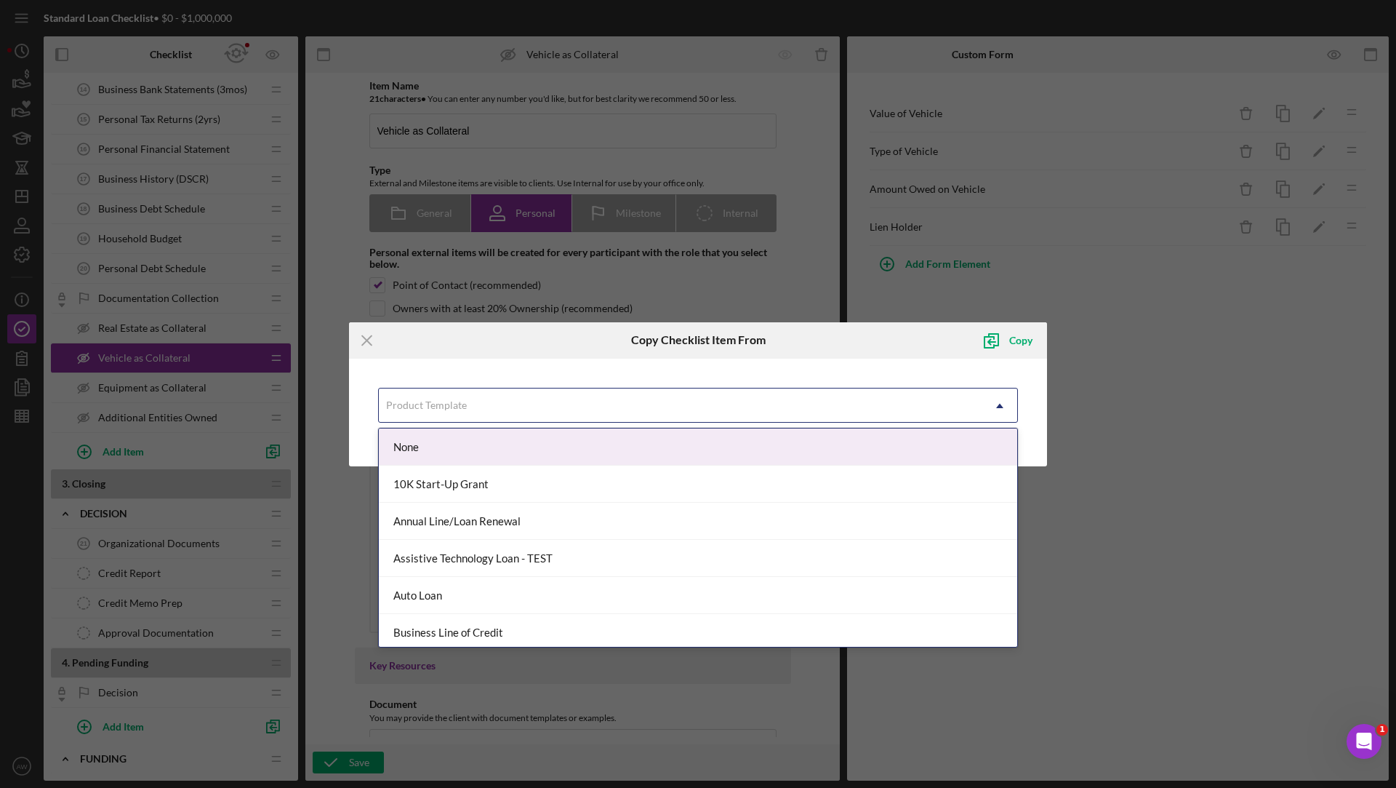
click at [414, 404] on div "Product Template" at bounding box center [426, 405] width 81 height 12
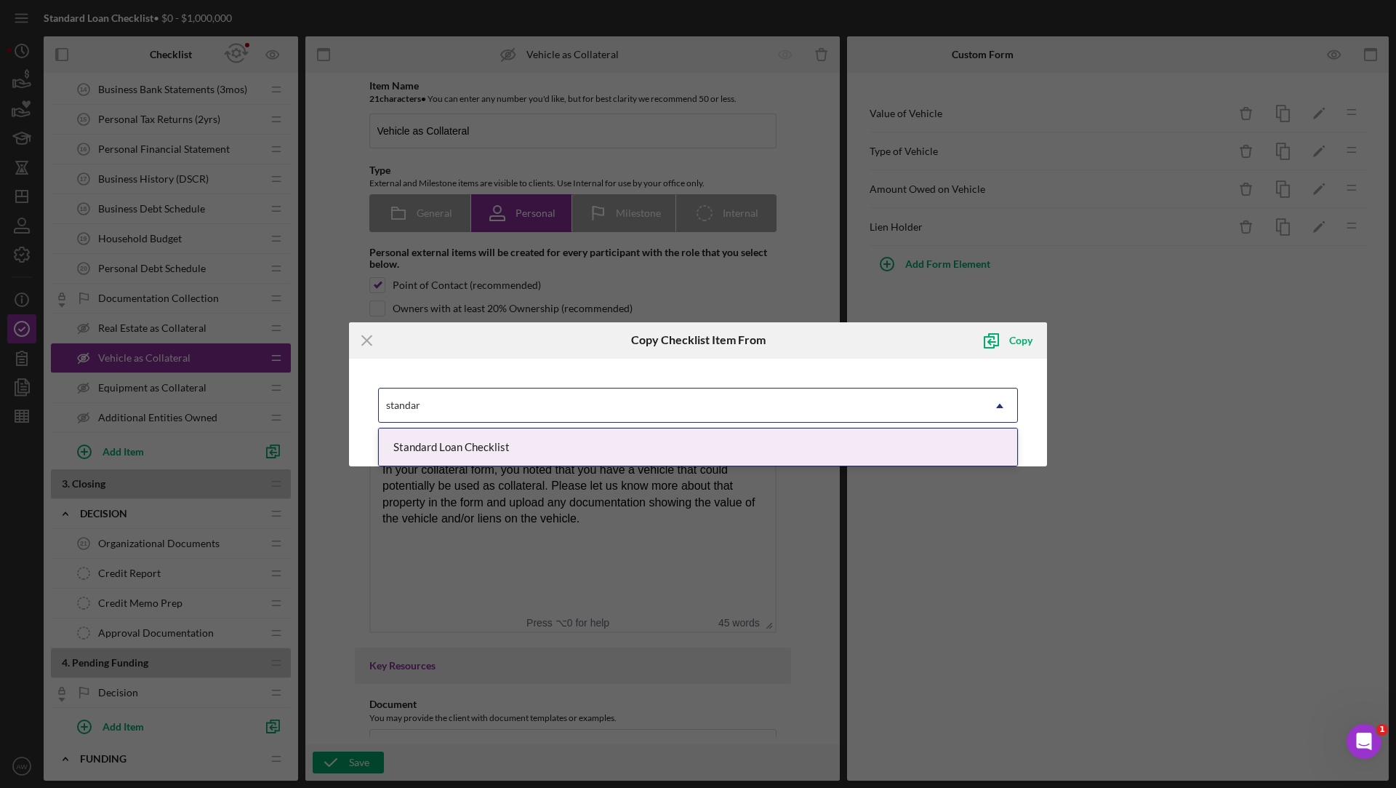
type input "standard"
click at [505, 441] on div "Standard Loan Checklist" at bounding box center [698, 446] width 638 height 37
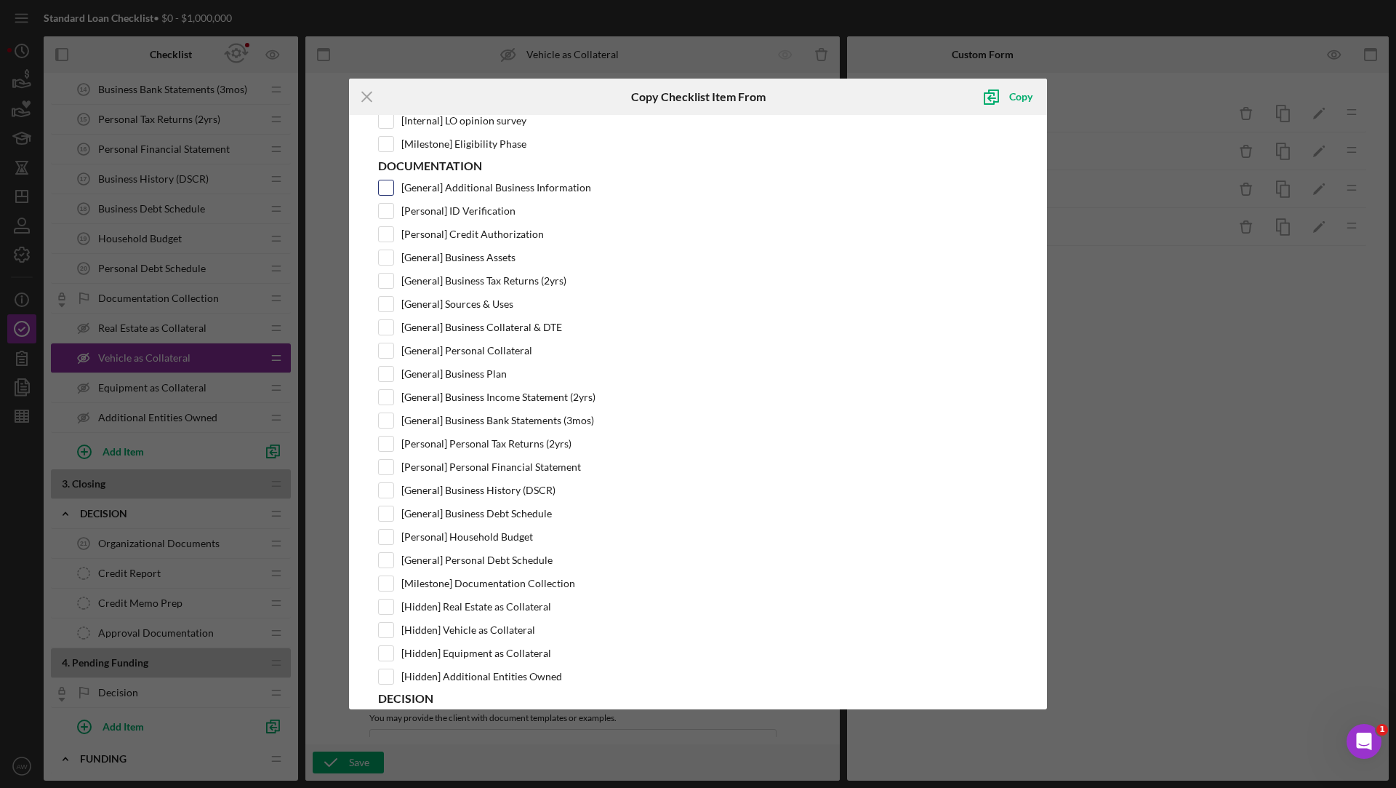
scroll to position [321, 0]
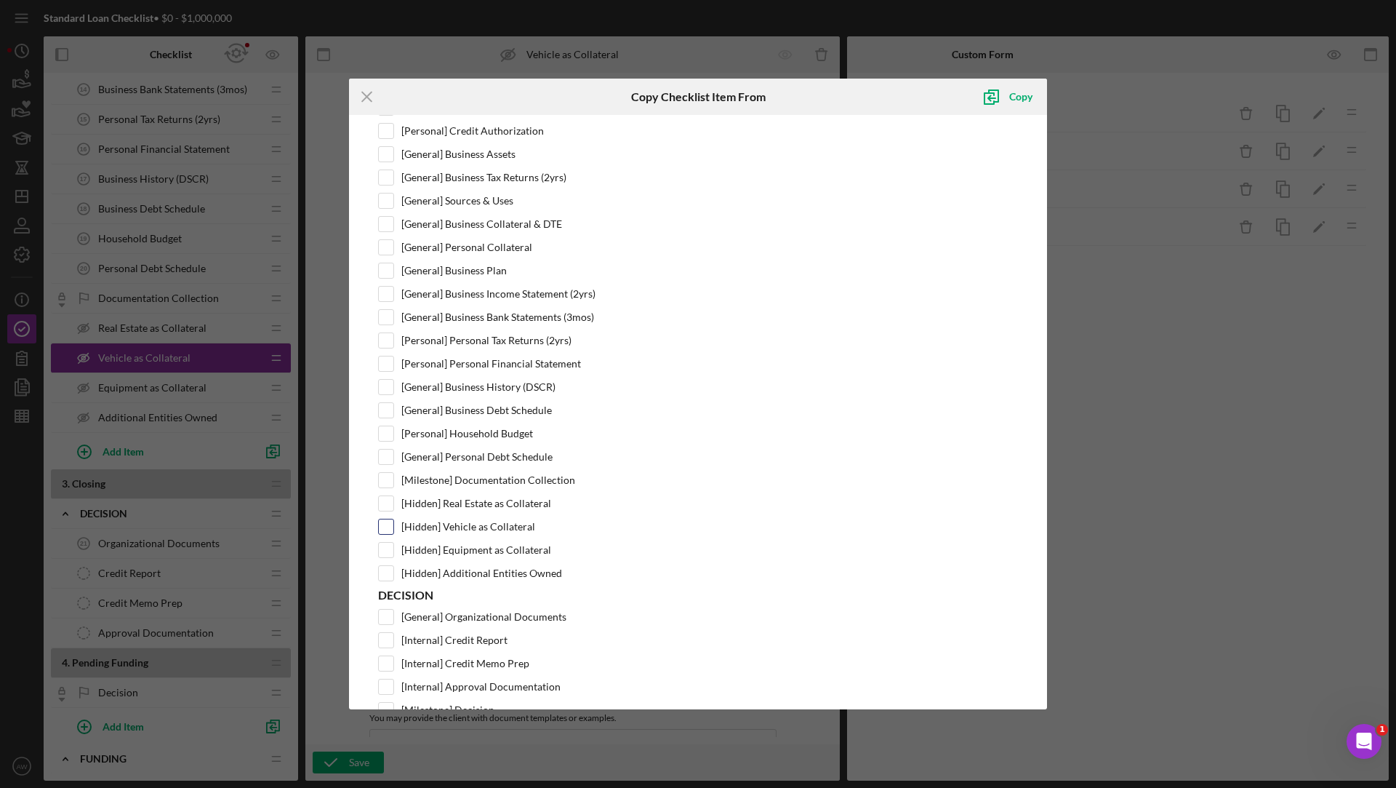
click at [389, 519] on input "[Hidden] Vehicle as Collateral" at bounding box center [386, 526] width 15 height 15
checkbox input "true"
click at [1022, 95] on div "Copy" at bounding box center [1020, 96] width 23 height 29
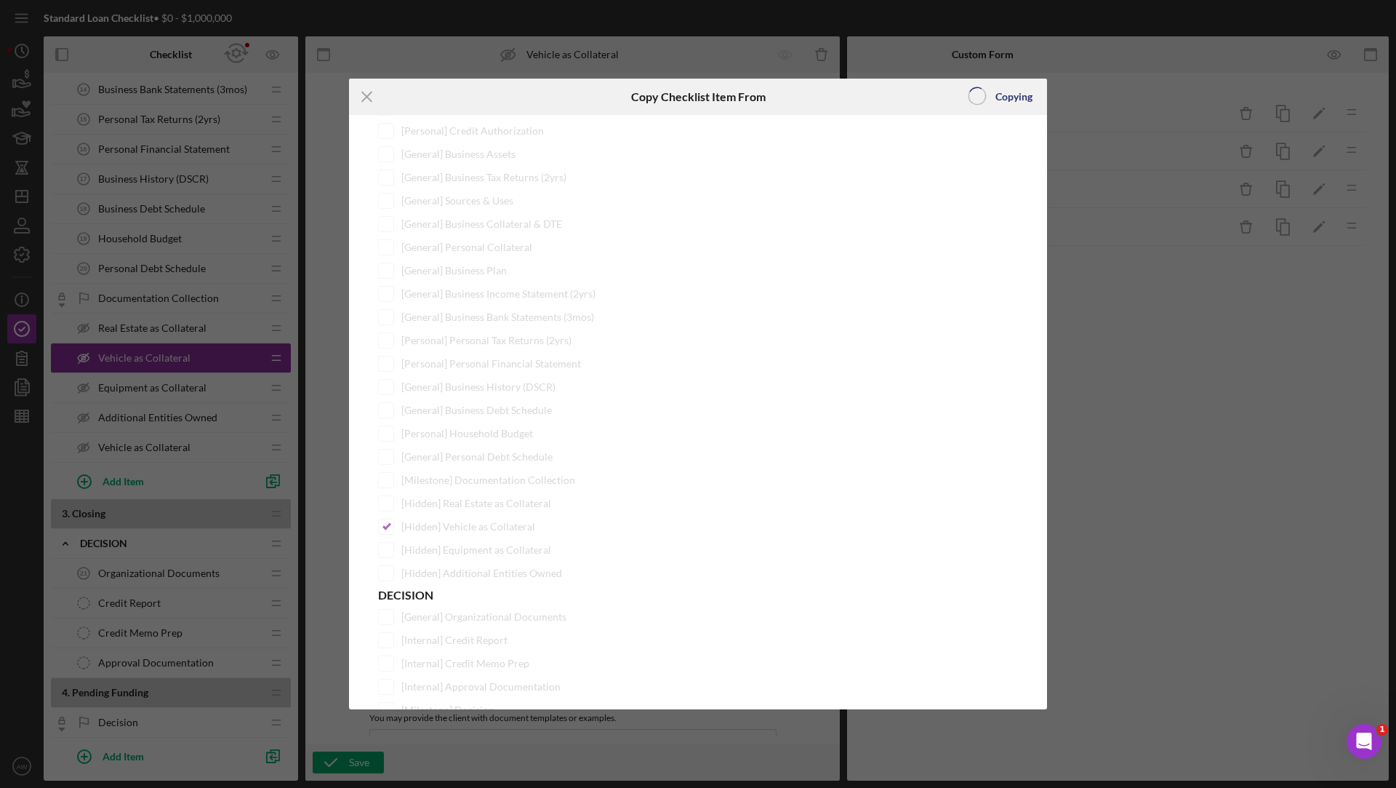
scroll to position [0, 0]
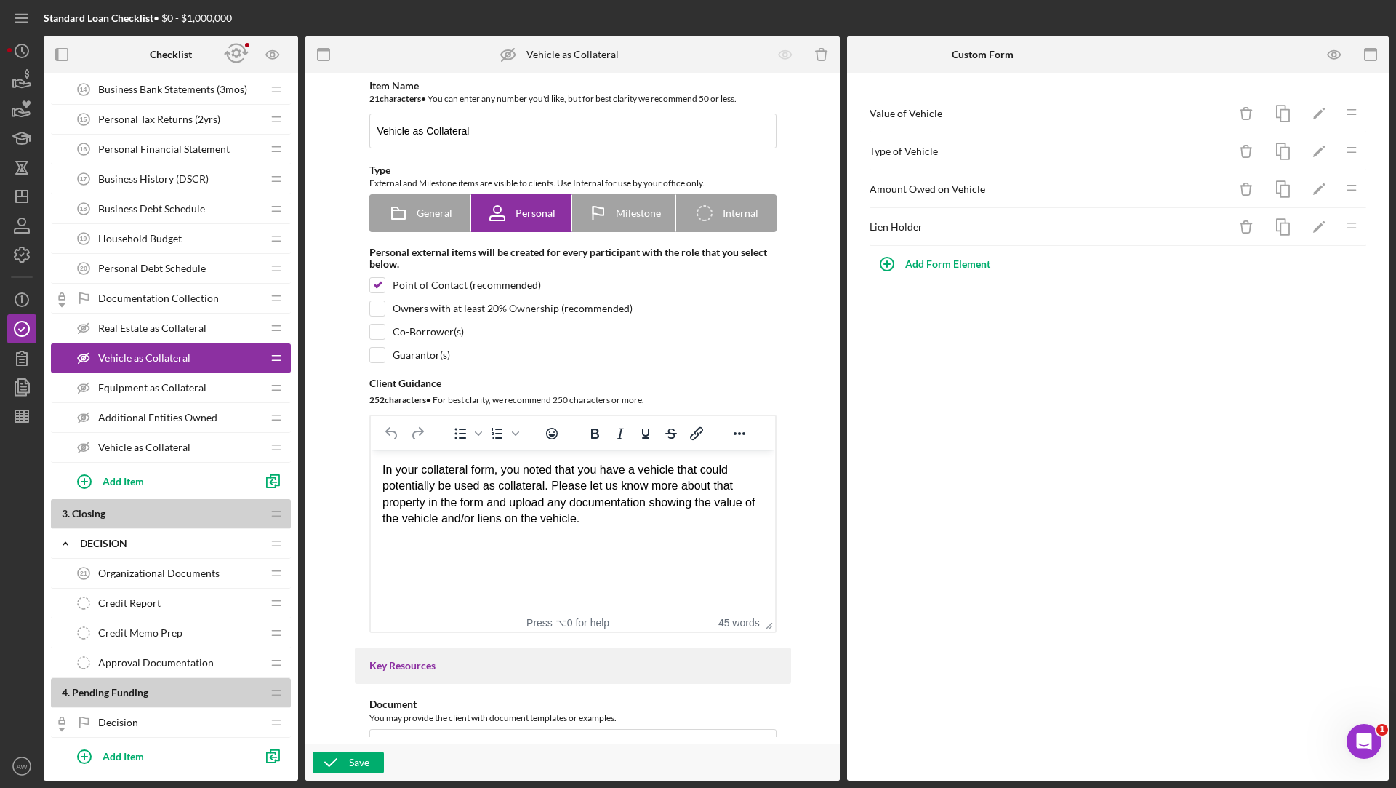
click at [199, 433] on div "Vehicle as Collateral Vehicle as Collateral" at bounding box center [165, 447] width 193 height 29
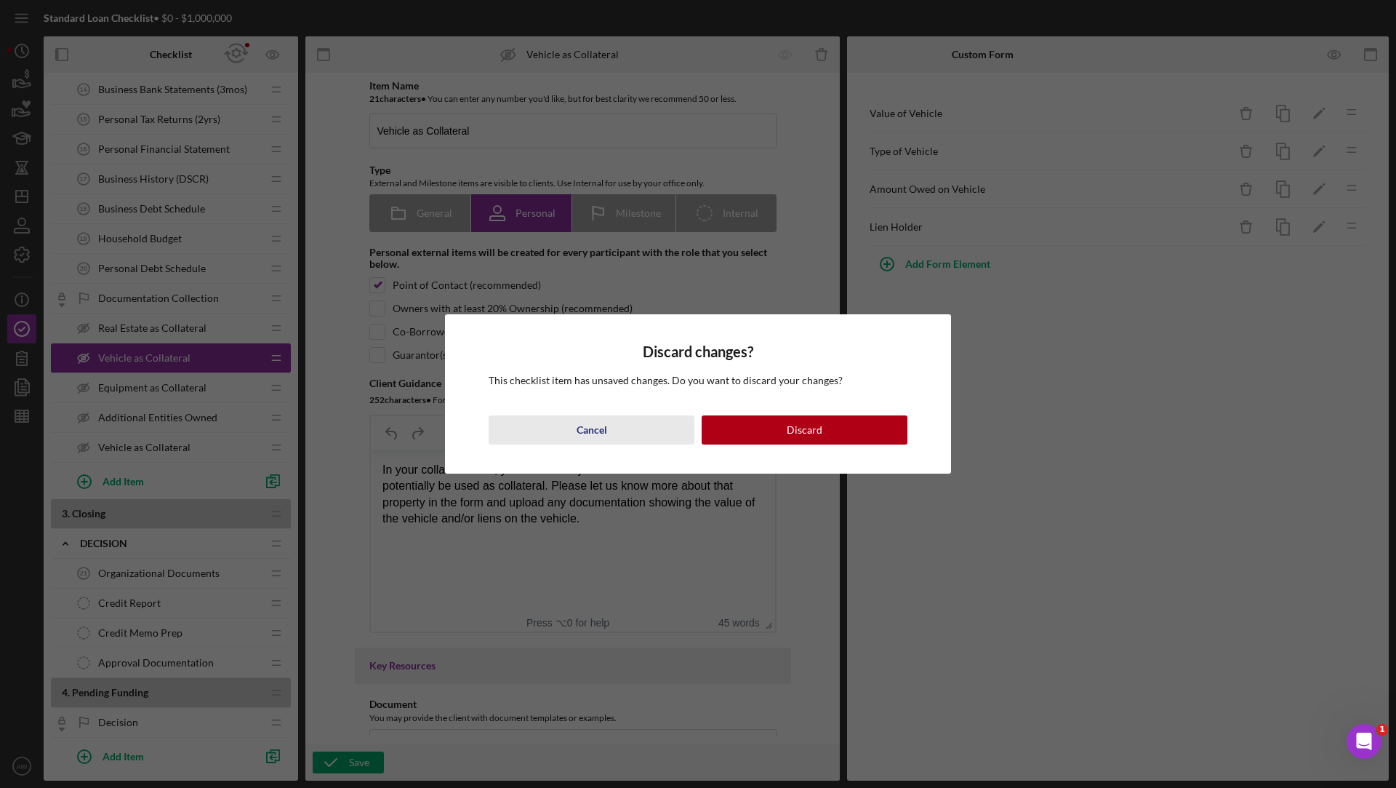
click at [593, 438] on div "Cancel" at bounding box center [592, 429] width 31 height 29
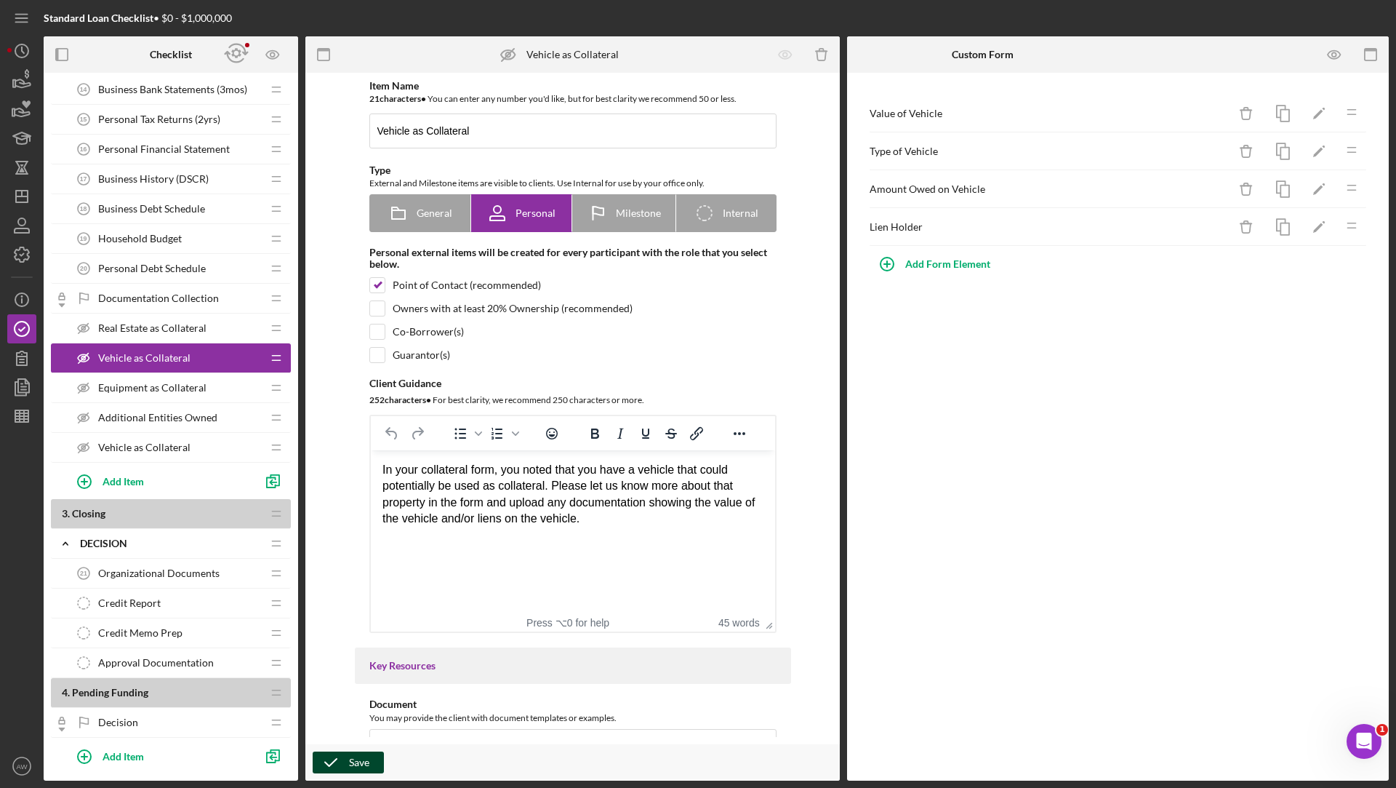
click at [353, 750] on div "Save" at bounding box center [572, 762] width 534 height 36
click at [185, 444] on div "Vehicle as Collateral Vehicle as Collateral" at bounding box center [165, 447] width 193 height 29
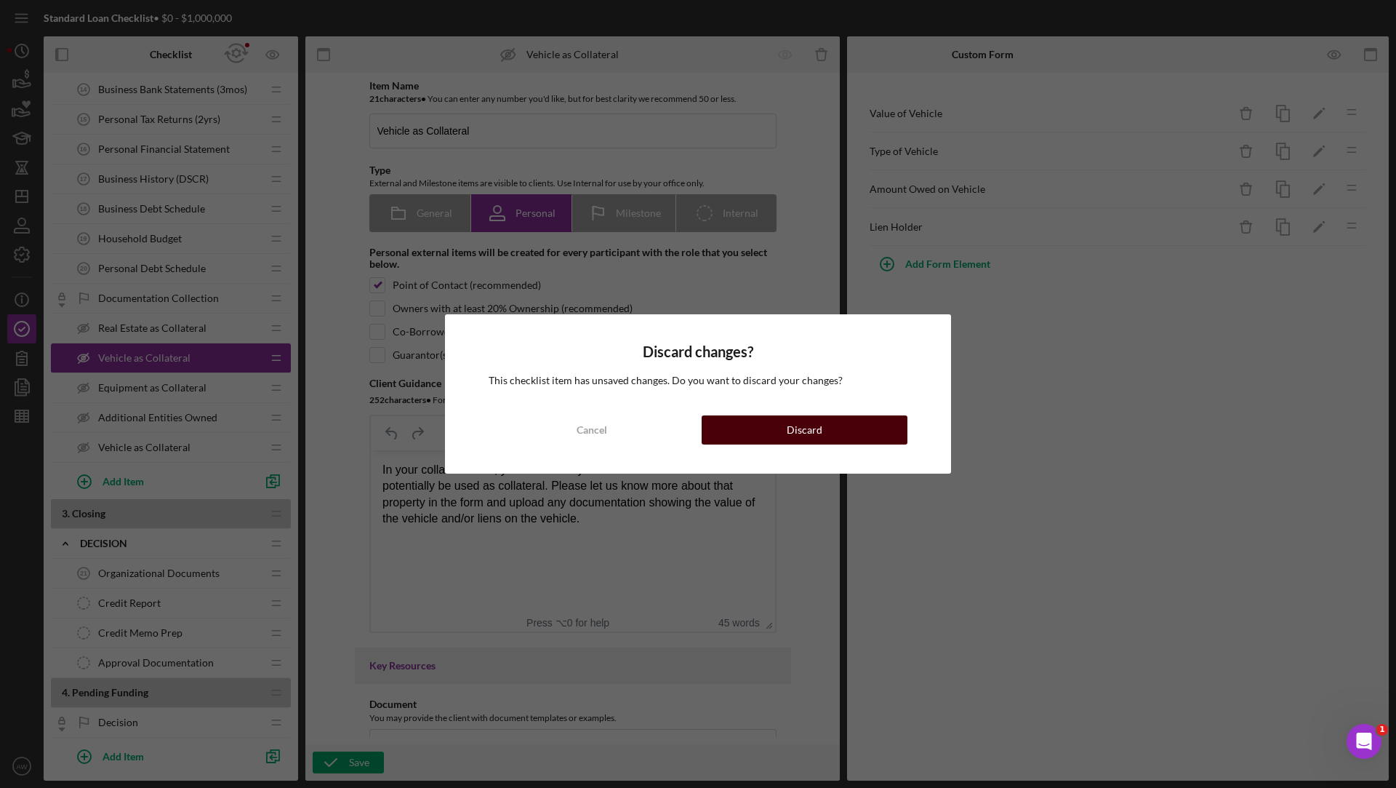
click at [798, 440] on div "Discard" at bounding box center [805, 429] width 36 height 29
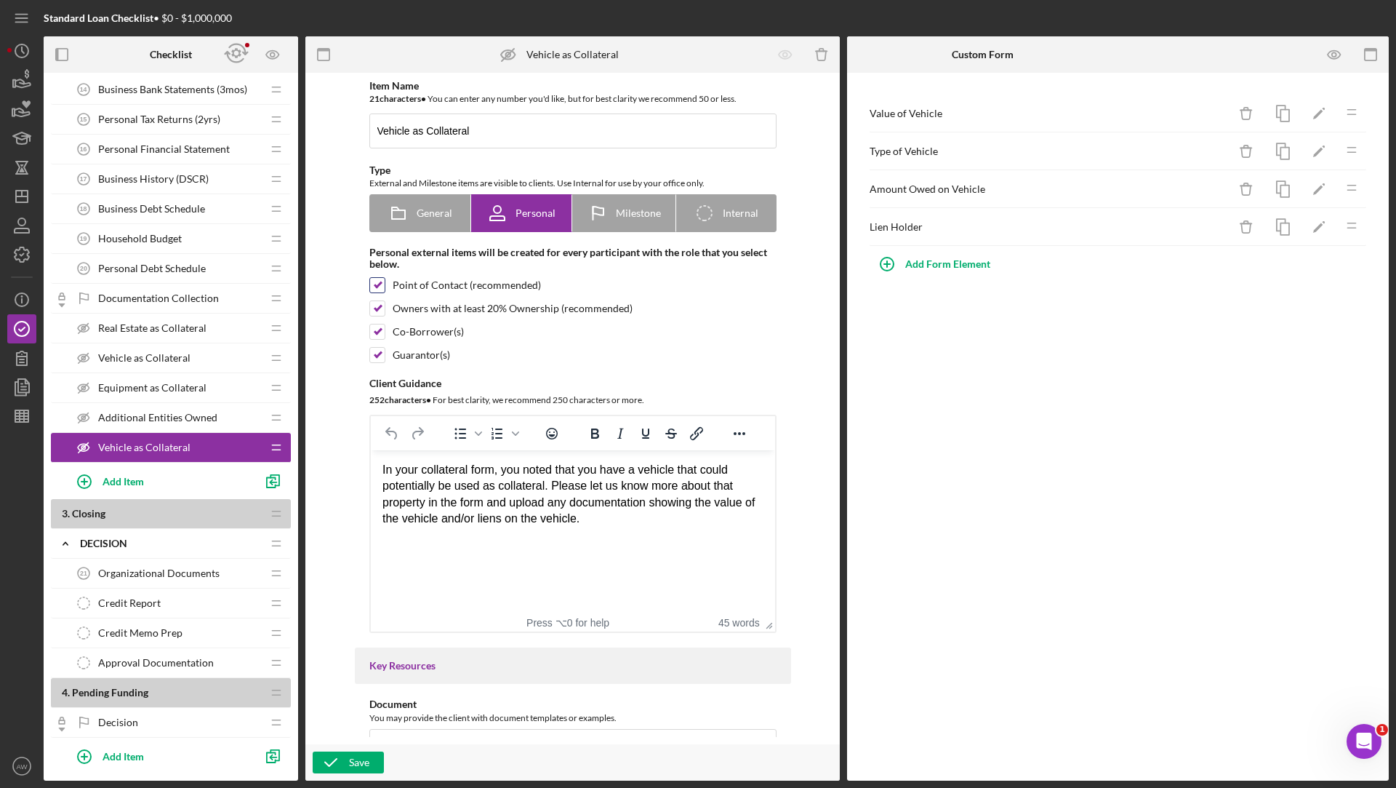
click at [380, 280] on input "checkbox" at bounding box center [377, 285] width 15 height 15
checkbox input "false"
click at [24, 420] on line "button" at bounding box center [24, 416] width 0 height 12
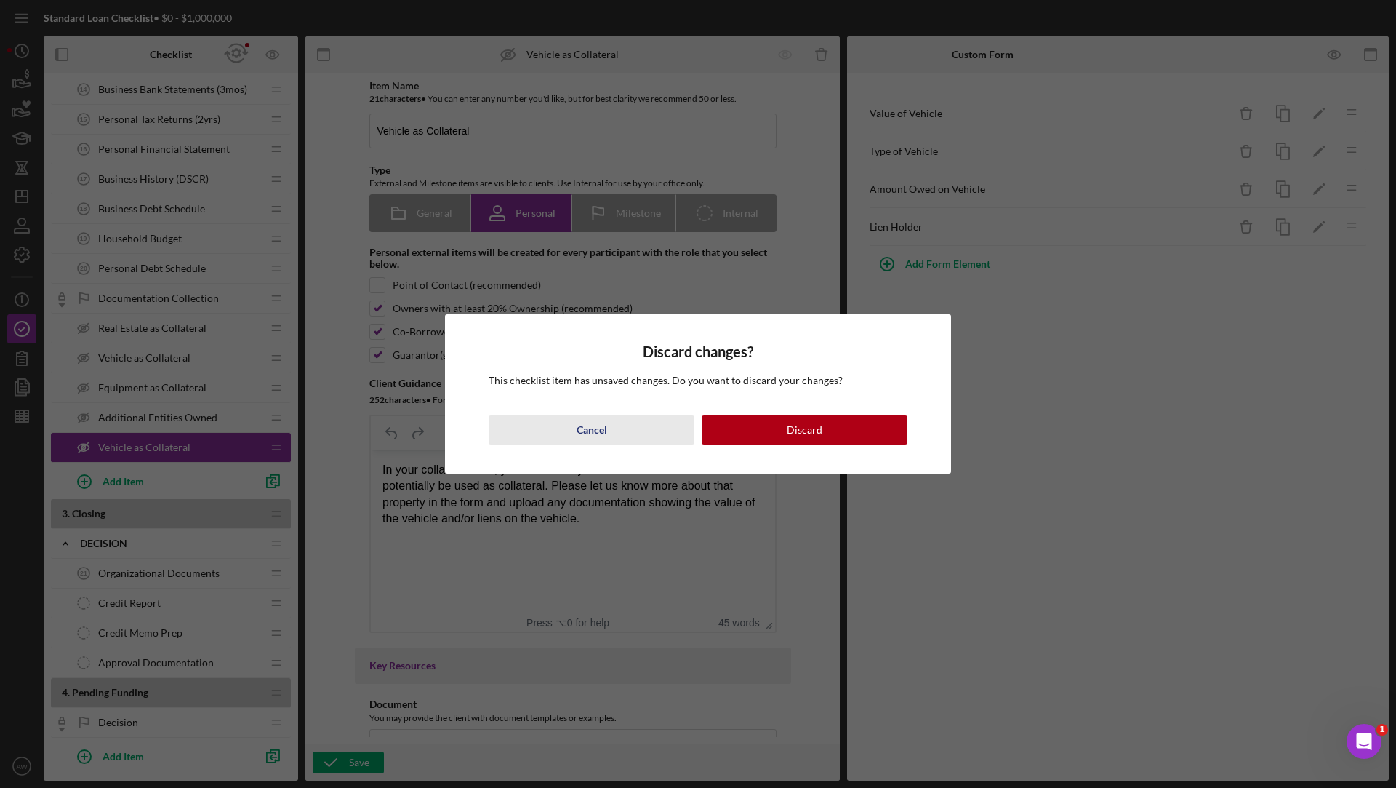
click at [575, 436] on button "Cancel" at bounding box center [592, 429] width 206 height 29
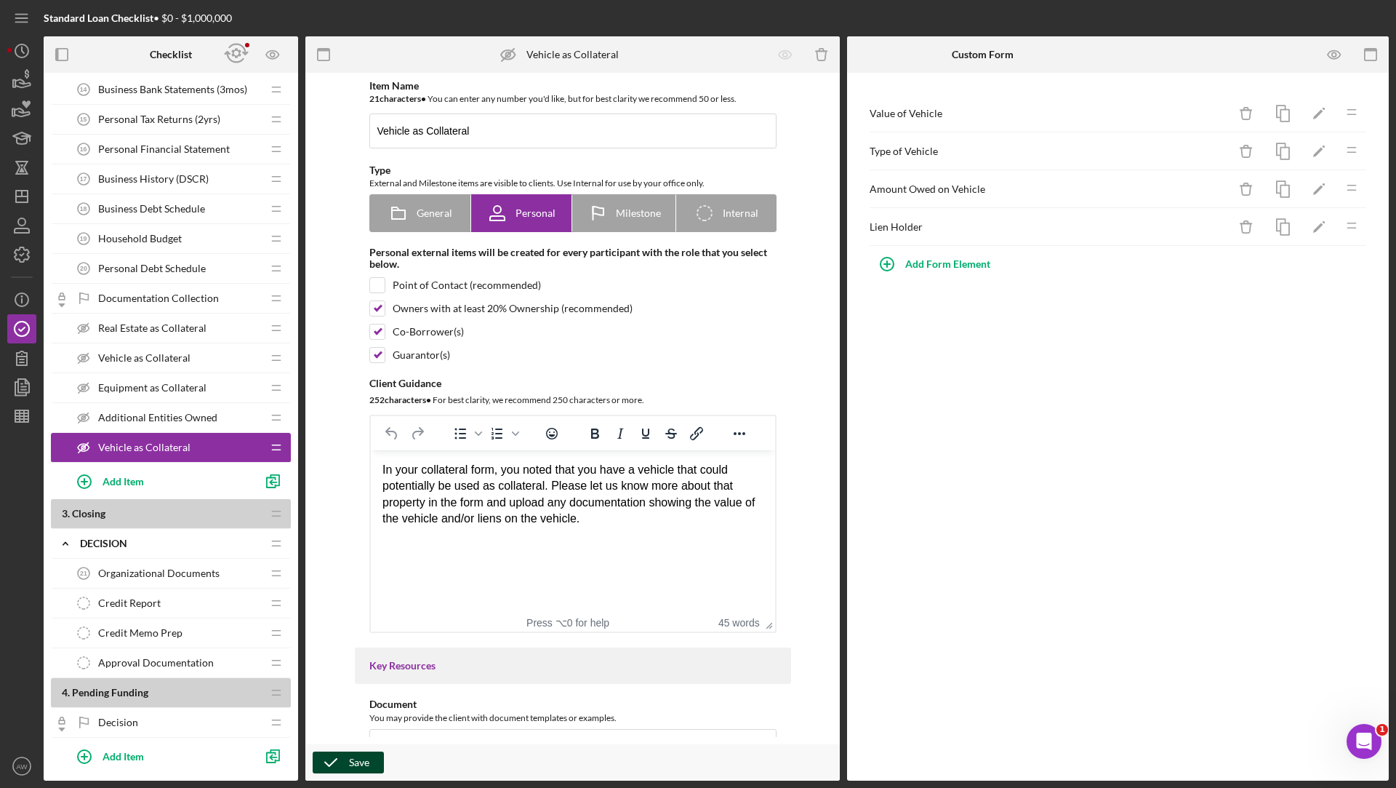
click at [359, 764] on div "Save" at bounding box center [359, 762] width 20 height 22
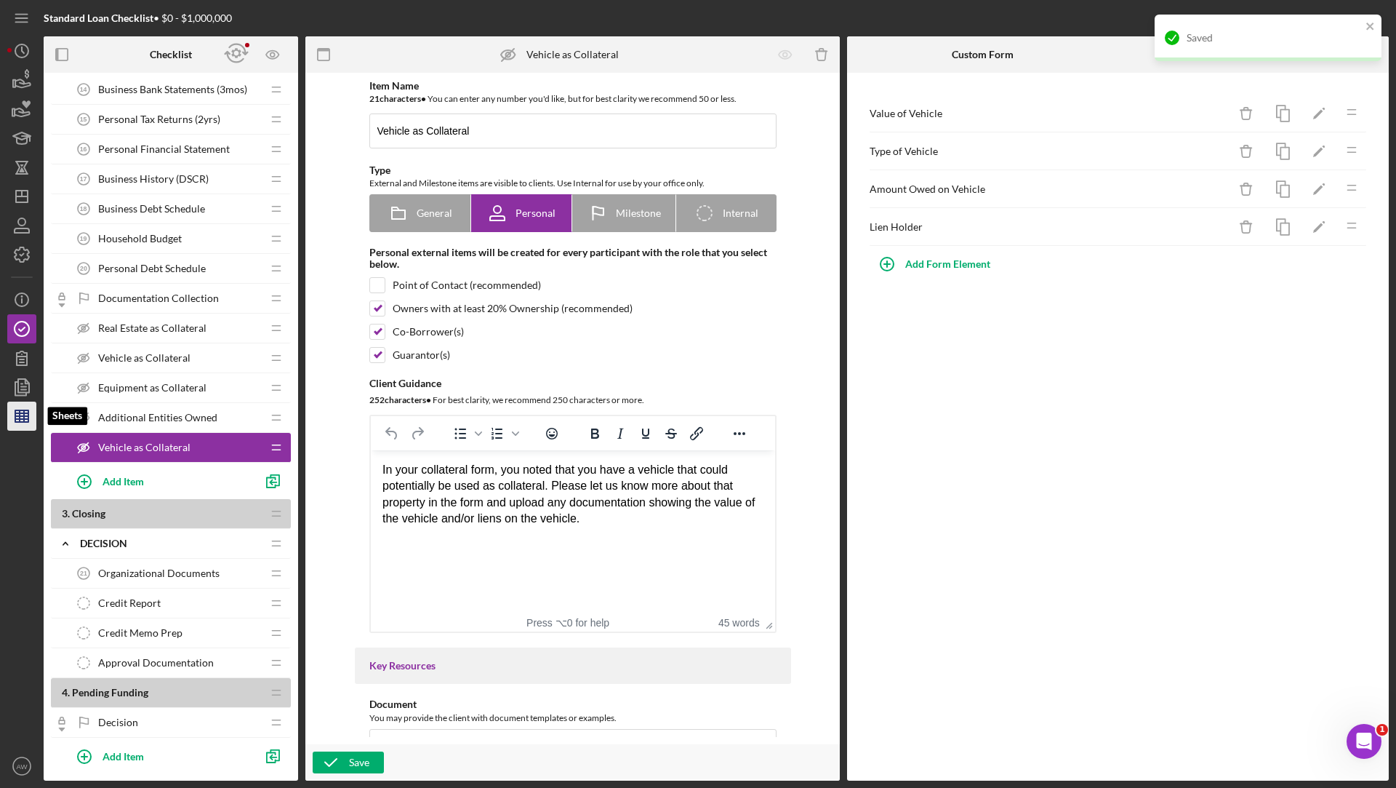
click at [9, 420] on icon "button" at bounding box center [22, 416] width 36 height 36
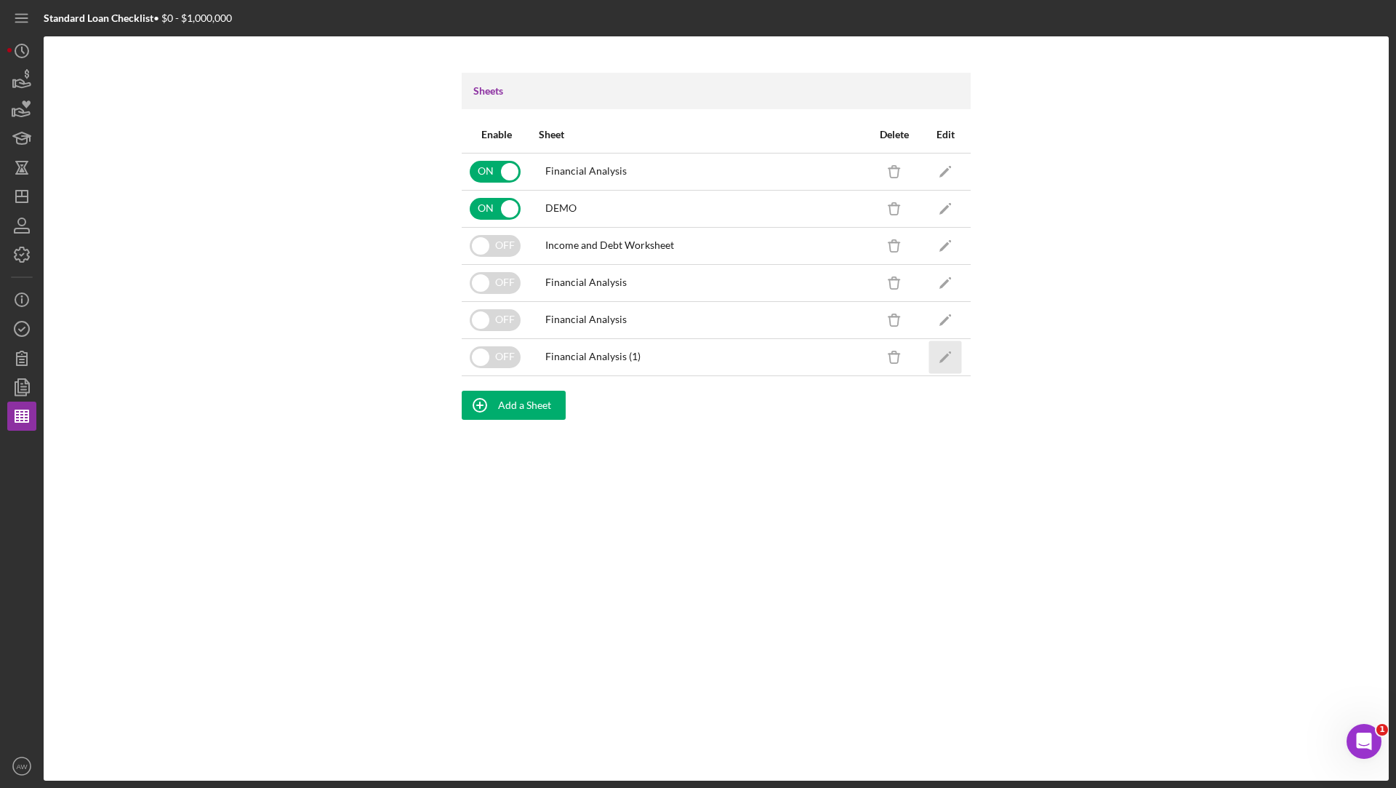
click at [942, 348] on icon "Icon/Edit" at bounding box center [945, 356] width 33 height 33
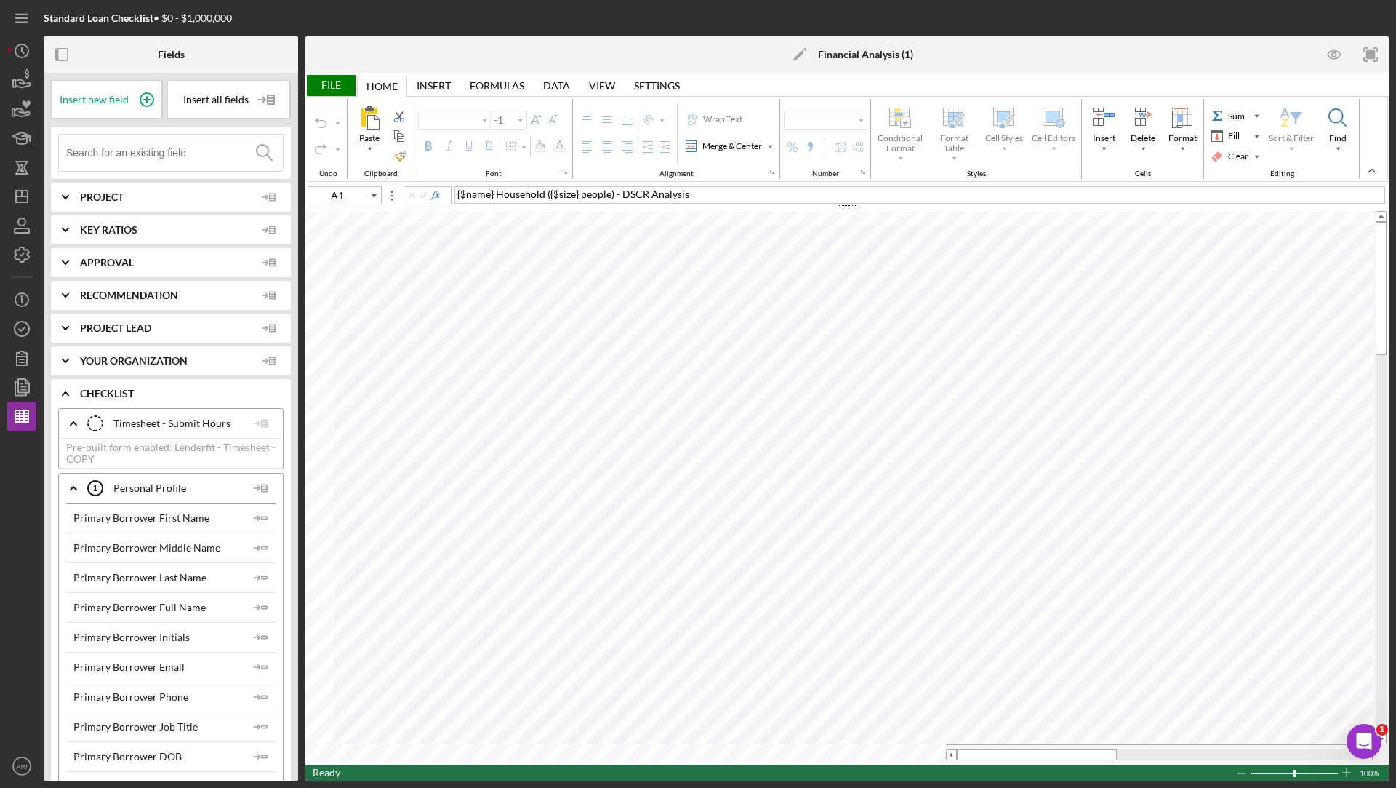
type input "Calibri"
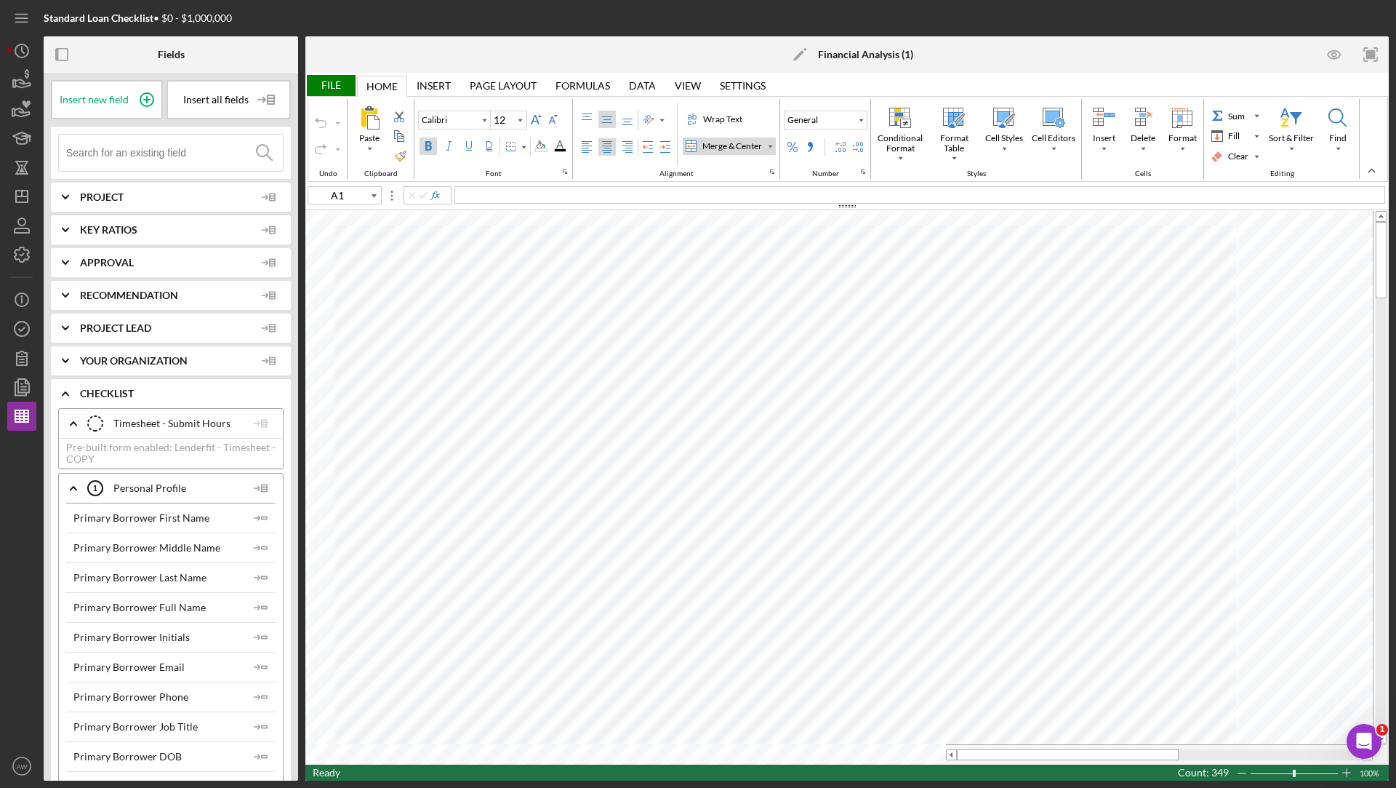
type input "11"
type input "A2"
type input "A3"
click at [129, 150] on input at bounding box center [174, 153] width 217 height 36
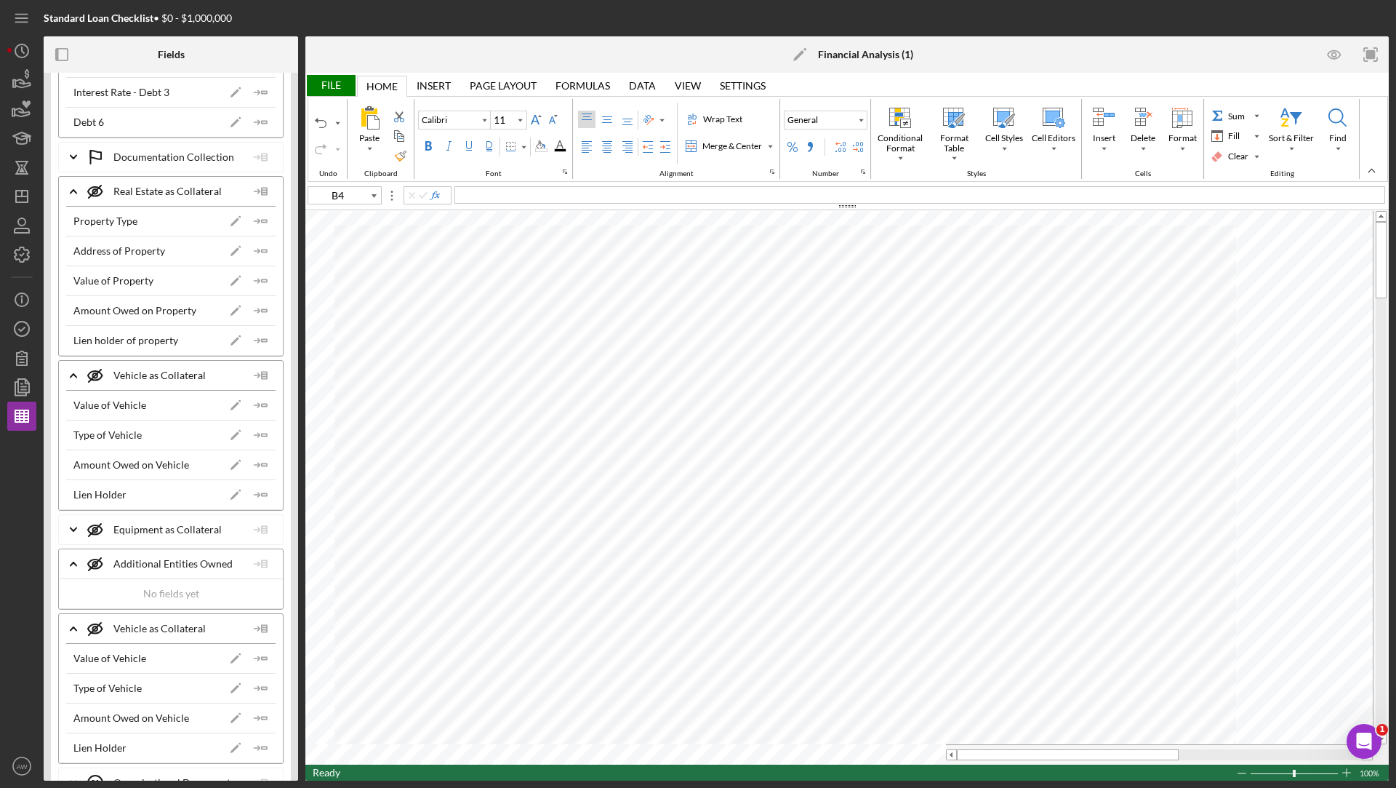
scroll to position [9128, 0]
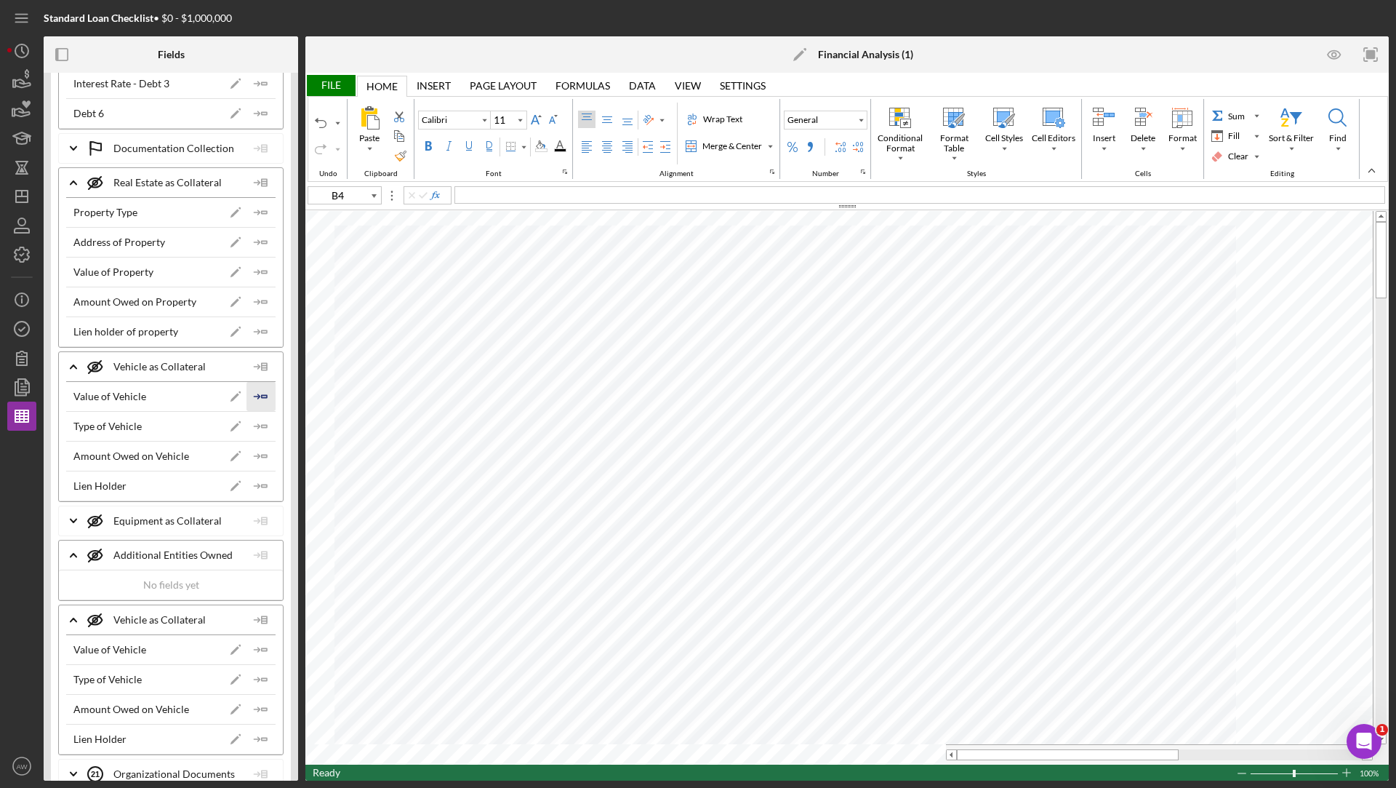
click at [262, 395] on polygon "button" at bounding box center [264, 396] width 5 height 2
click at [257, 412] on icon "Icon/Insert Field" at bounding box center [261, 426] width 29 height 29
click at [257, 441] on icon "Icon/Insert Field" at bounding box center [261, 455] width 29 height 29
click at [263, 471] on icon "Icon/Insert Field" at bounding box center [261, 485] width 29 height 29
type input "A10"
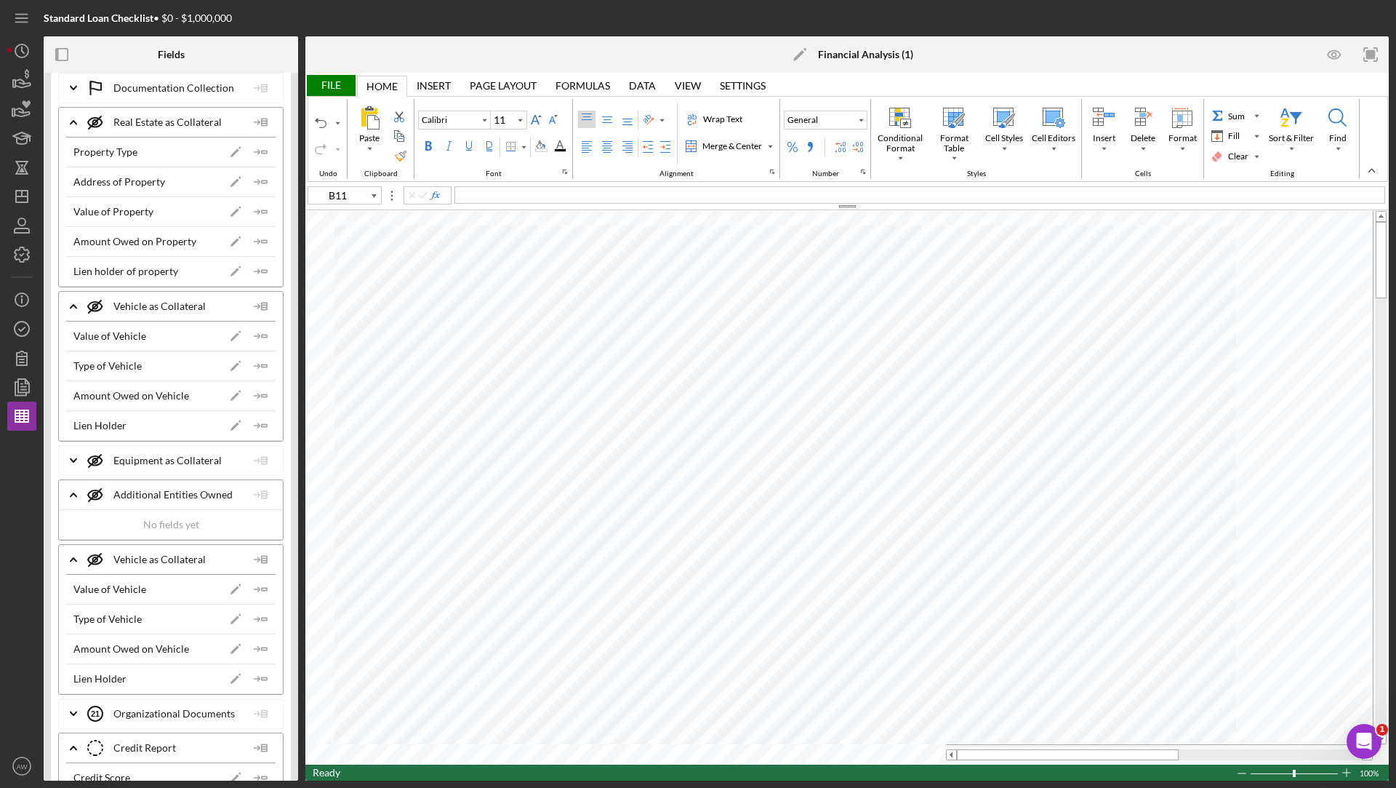
scroll to position [9260, 0]
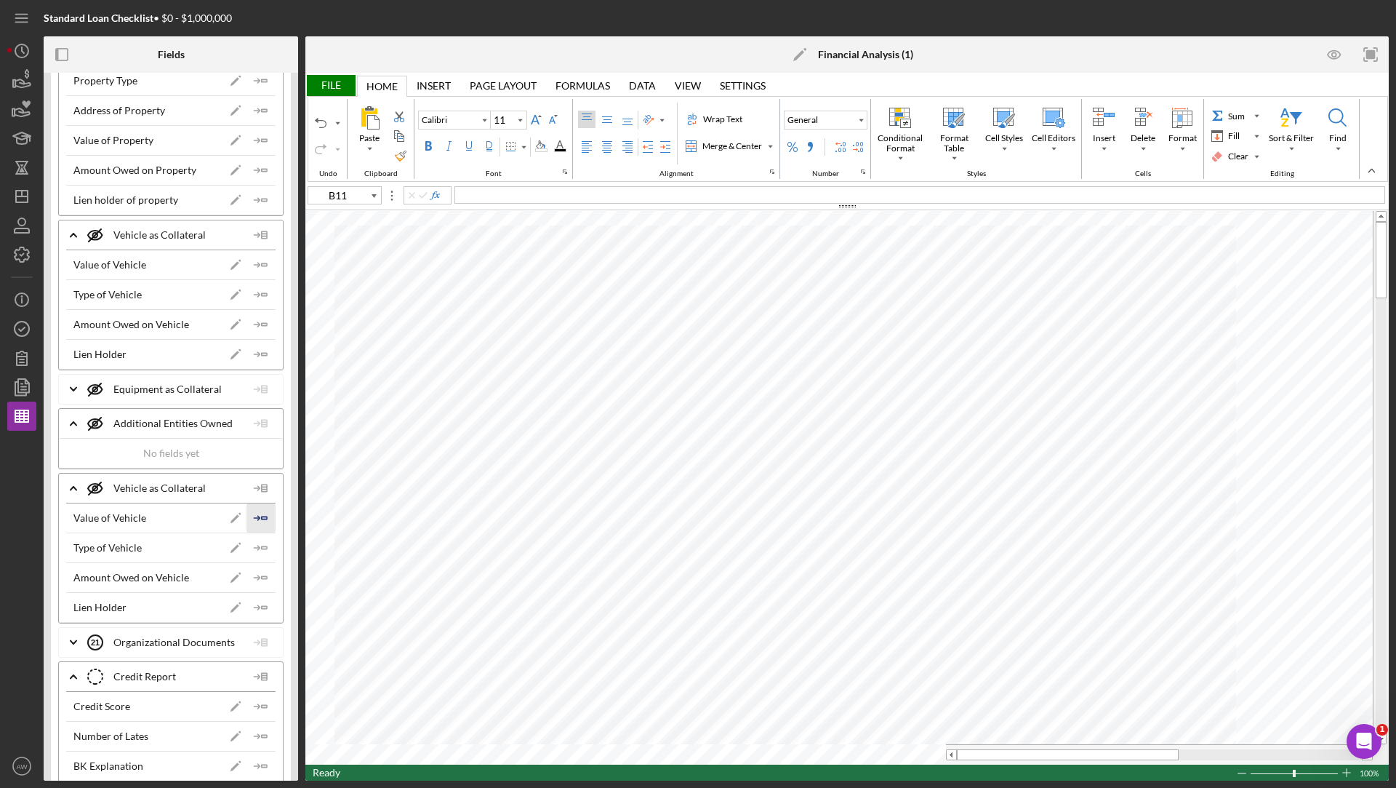
click at [255, 503] on icon "Icon/Insert Field" at bounding box center [261, 517] width 29 height 29
click at [256, 533] on icon "Icon/Insert Field" at bounding box center [261, 547] width 29 height 29
click at [257, 563] on icon "Icon/Insert Field" at bounding box center [261, 577] width 29 height 29
click at [261, 593] on icon "Icon/Insert Field" at bounding box center [261, 607] width 29 height 29
type input "C8"
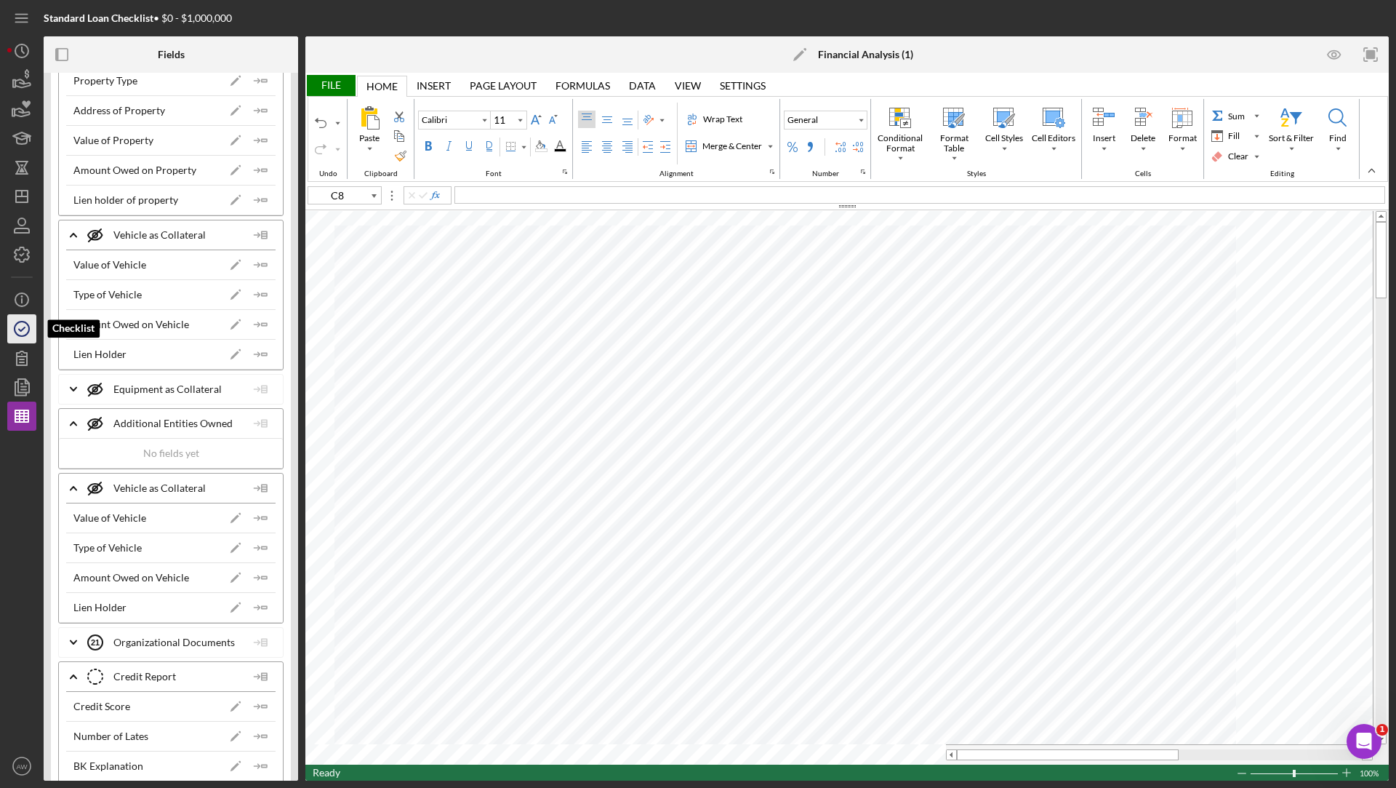
click at [12, 333] on icon "button" at bounding box center [22, 329] width 36 height 36
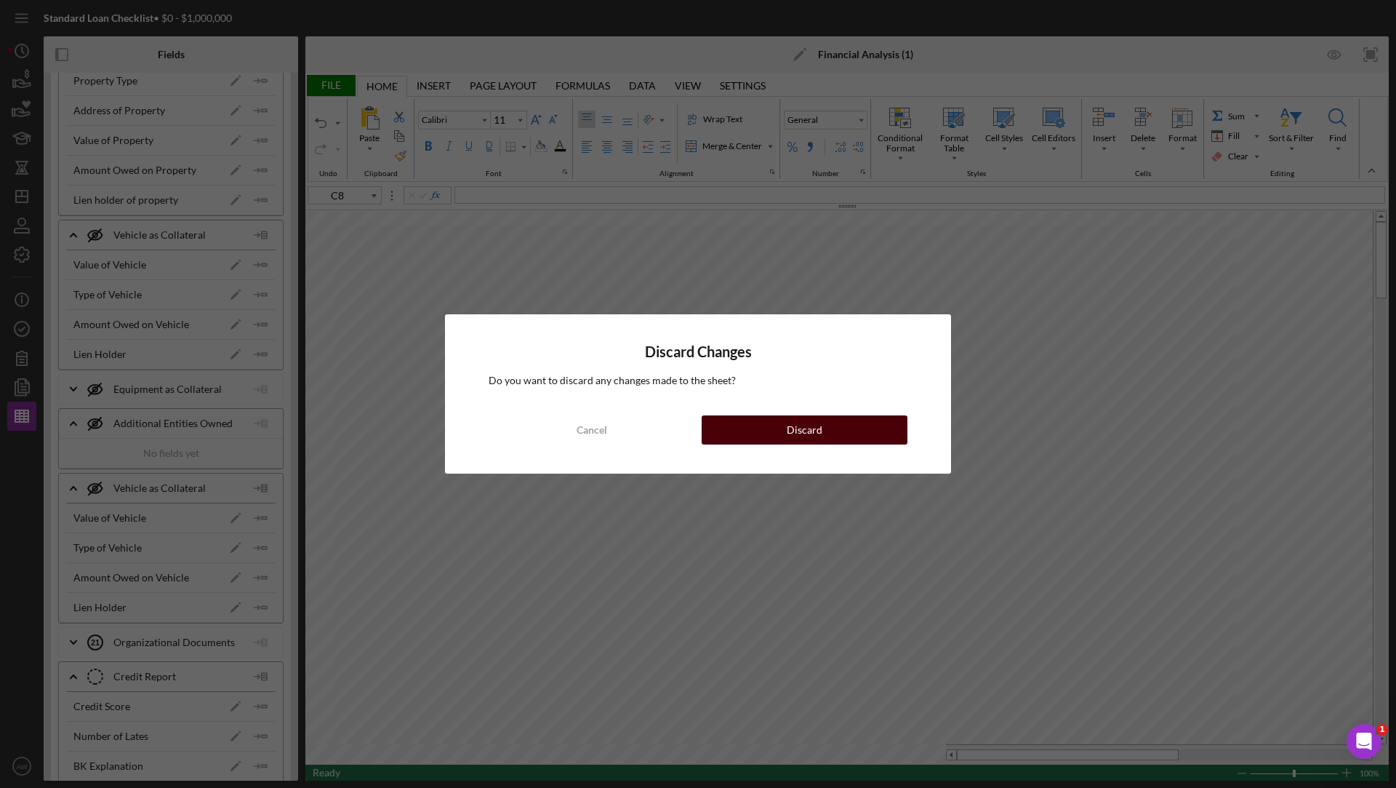
click at [779, 428] on button "Discard" at bounding box center [805, 429] width 206 height 29
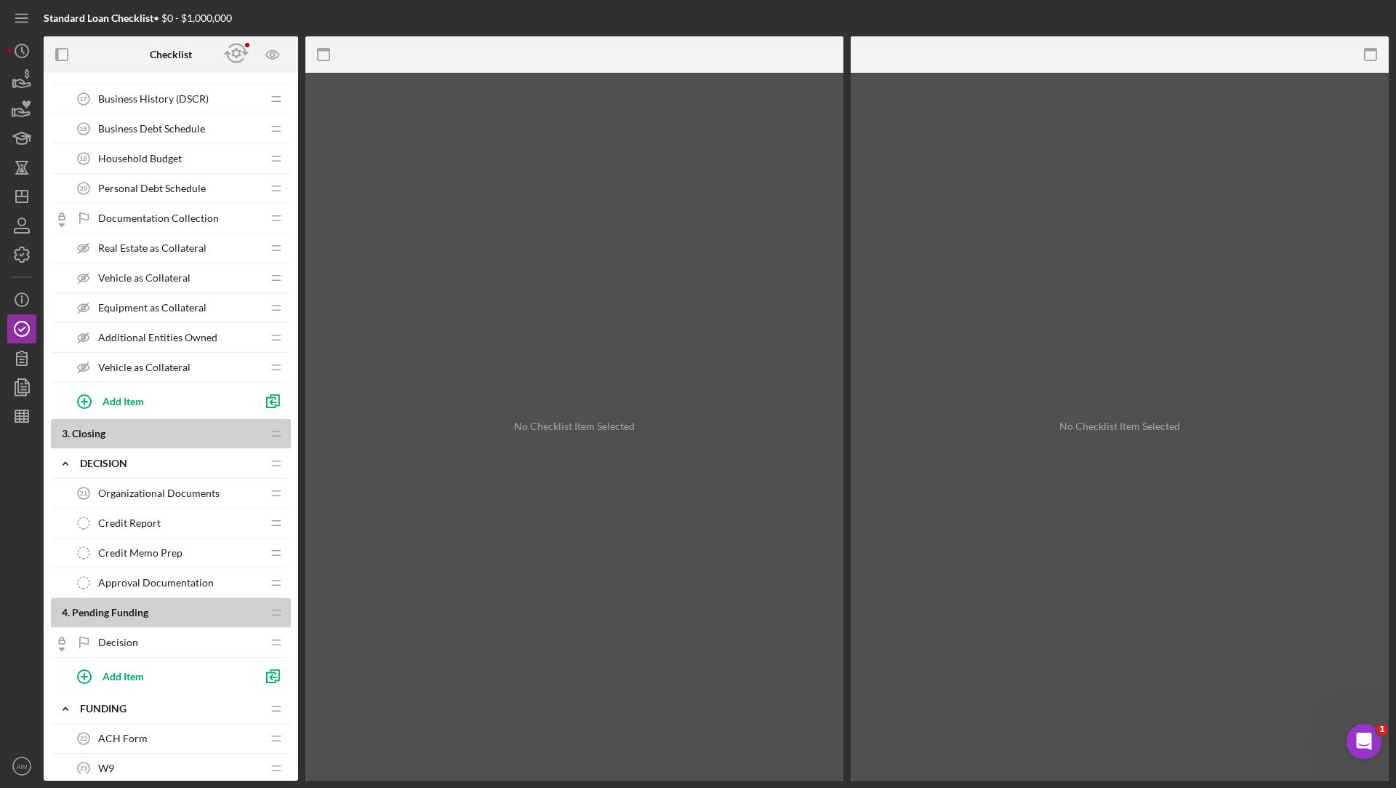
scroll to position [732, 0]
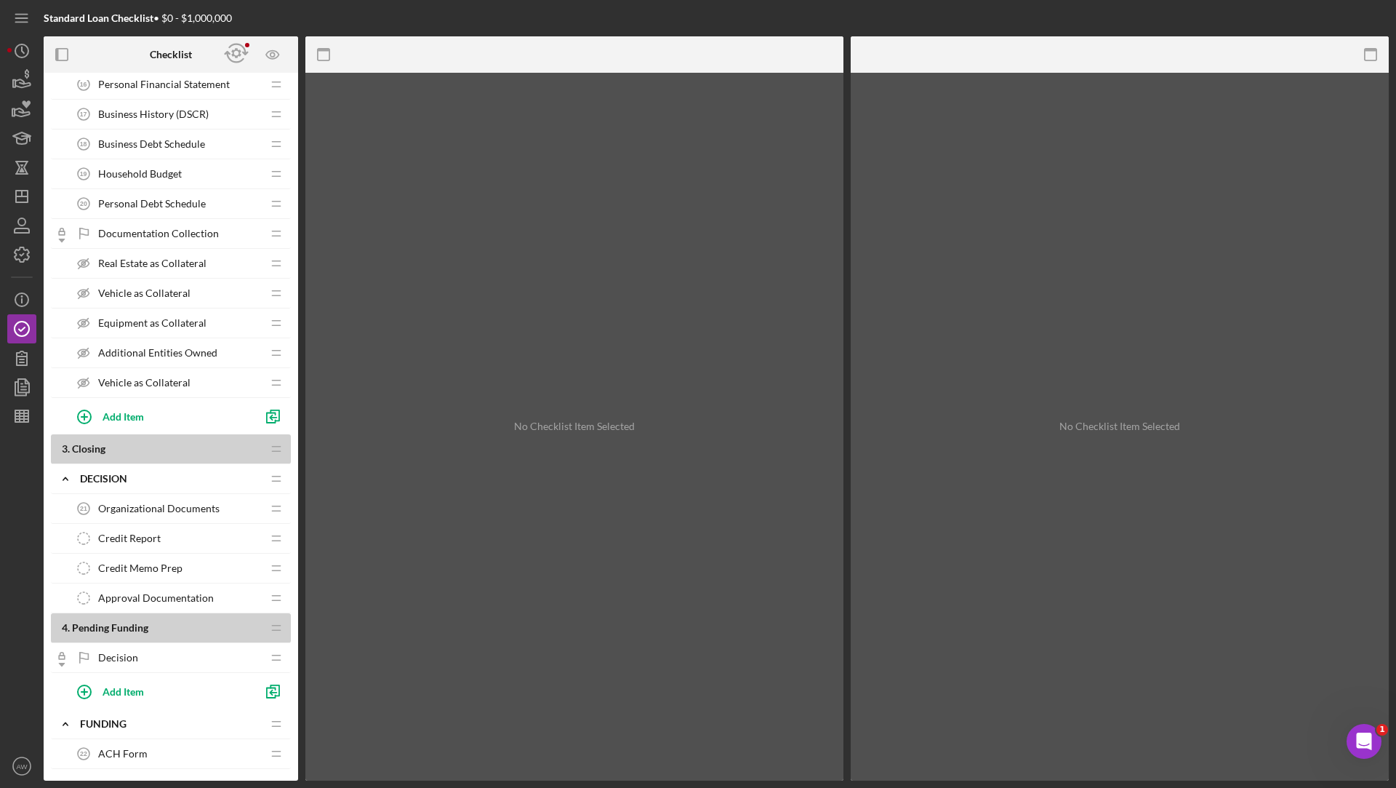
click at [134, 377] on span "Vehicle as Collateral" at bounding box center [144, 383] width 92 height 12
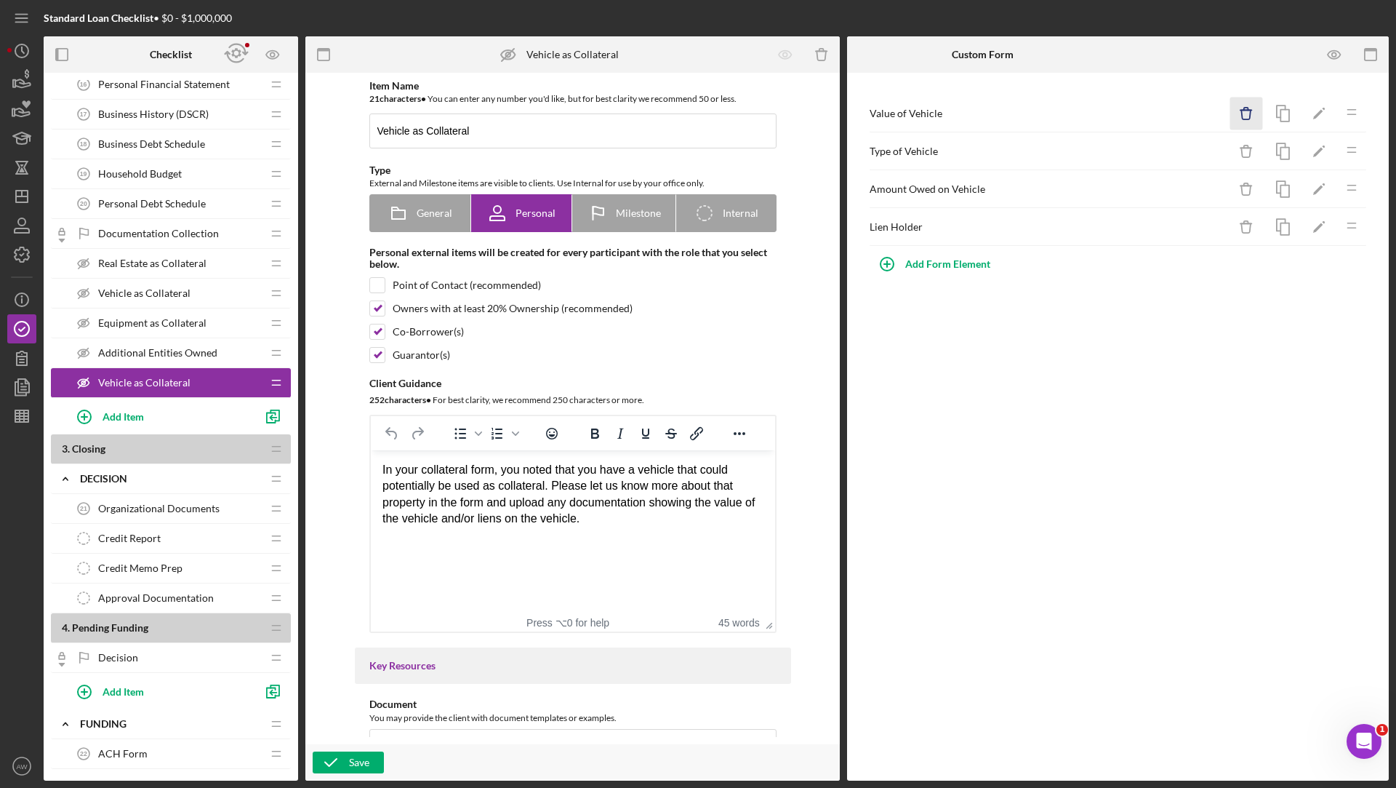
click at [1252, 123] on icon "Icon/Delete" at bounding box center [1246, 113] width 33 height 33
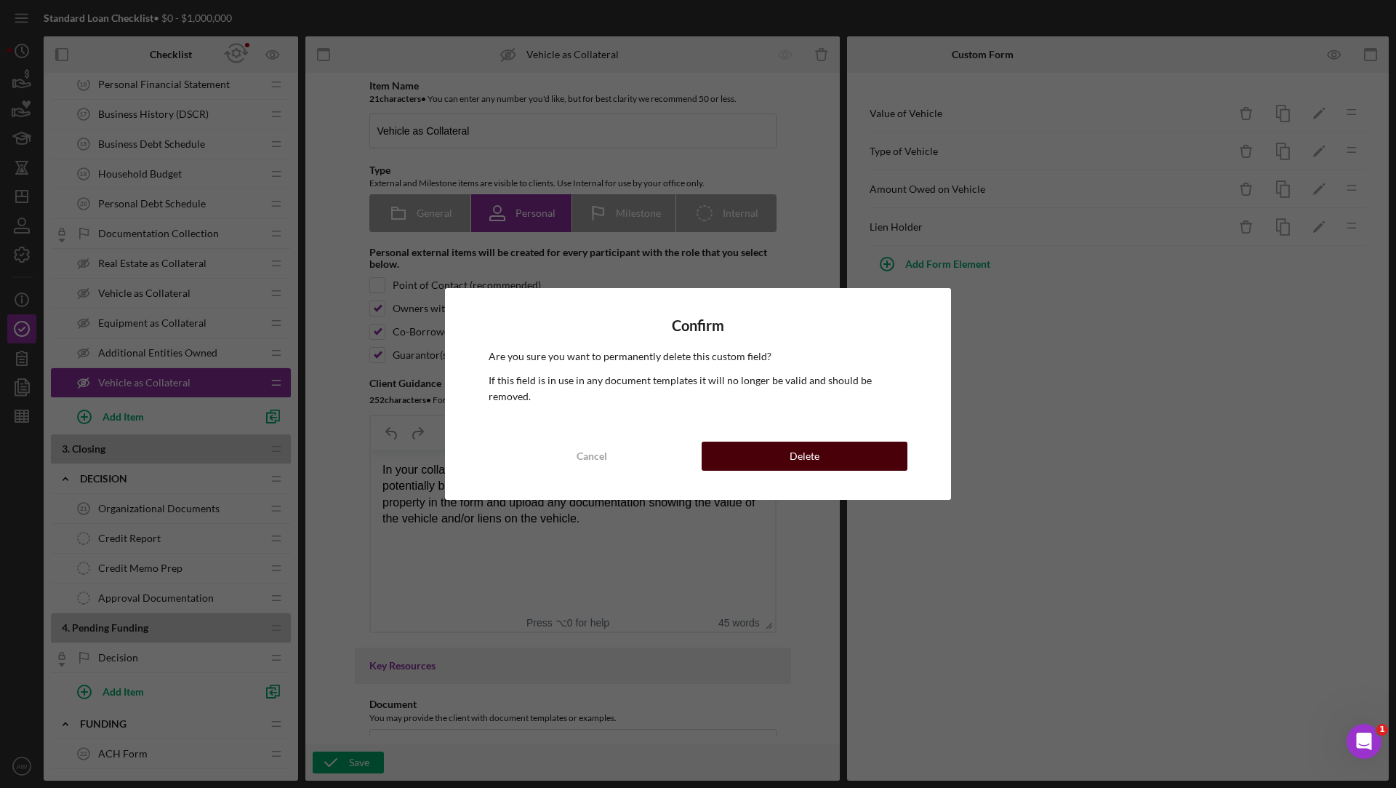
click at [865, 441] on button "Delete" at bounding box center [805, 455] width 206 height 29
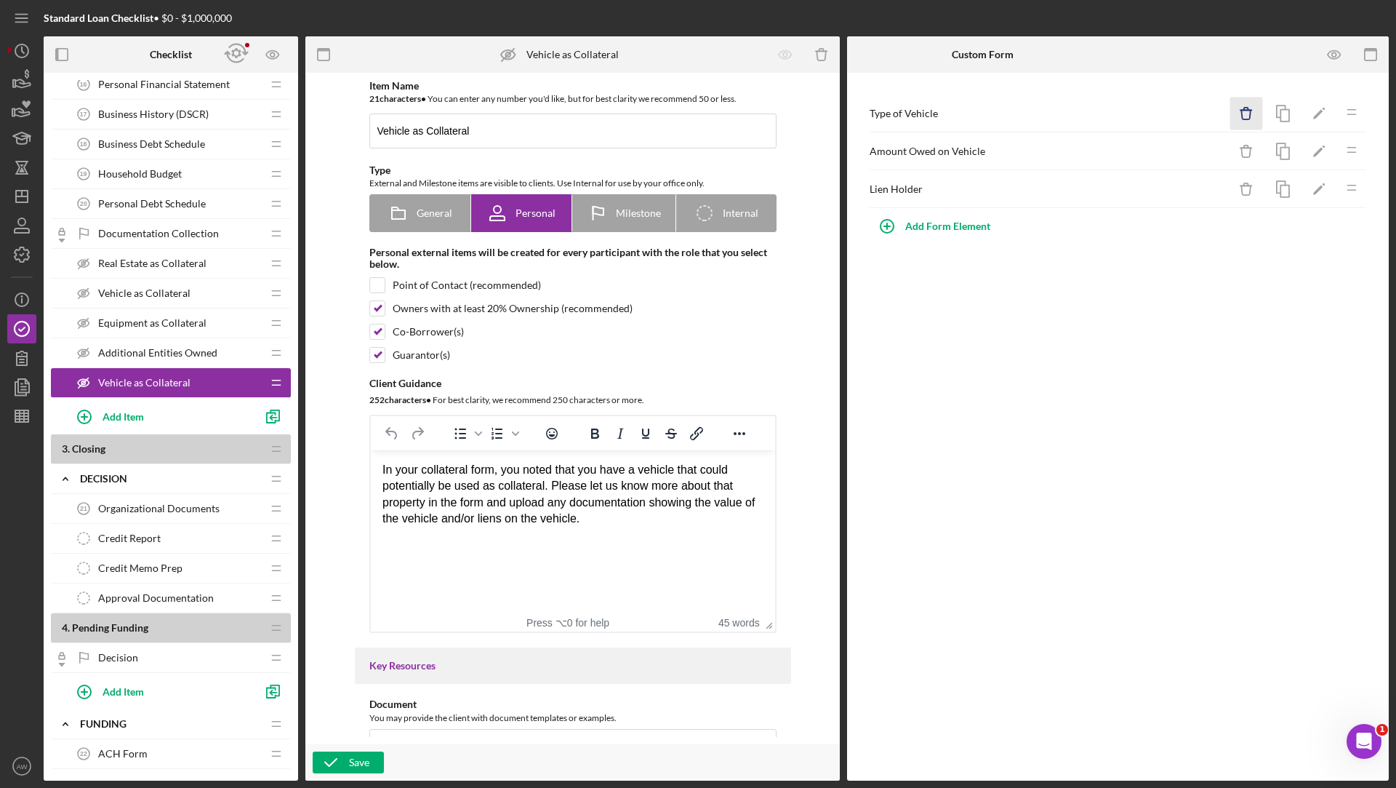
click at [1256, 116] on icon "Icon/Delete" at bounding box center [1246, 113] width 33 height 33
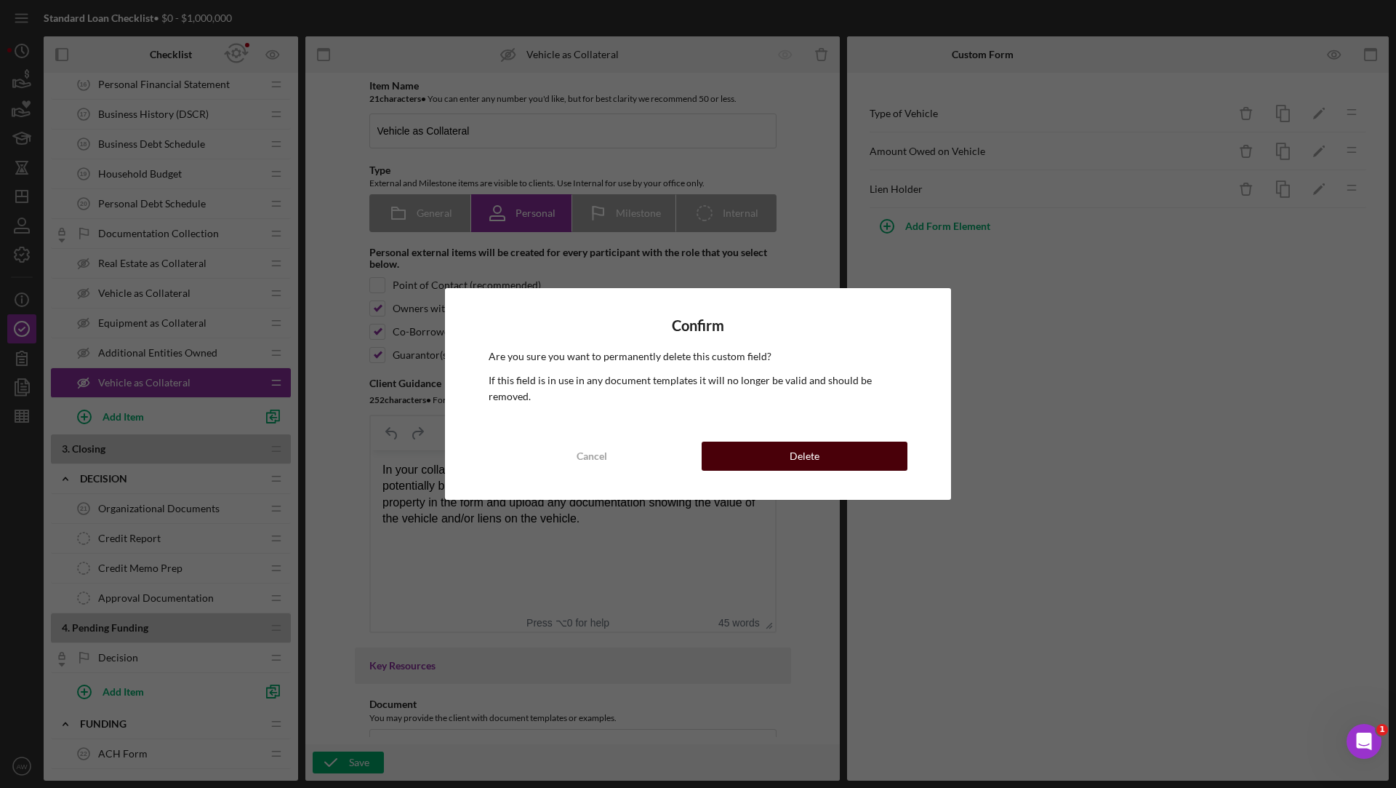
click at [802, 441] on div "Delete" at bounding box center [805, 455] width 30 height 29
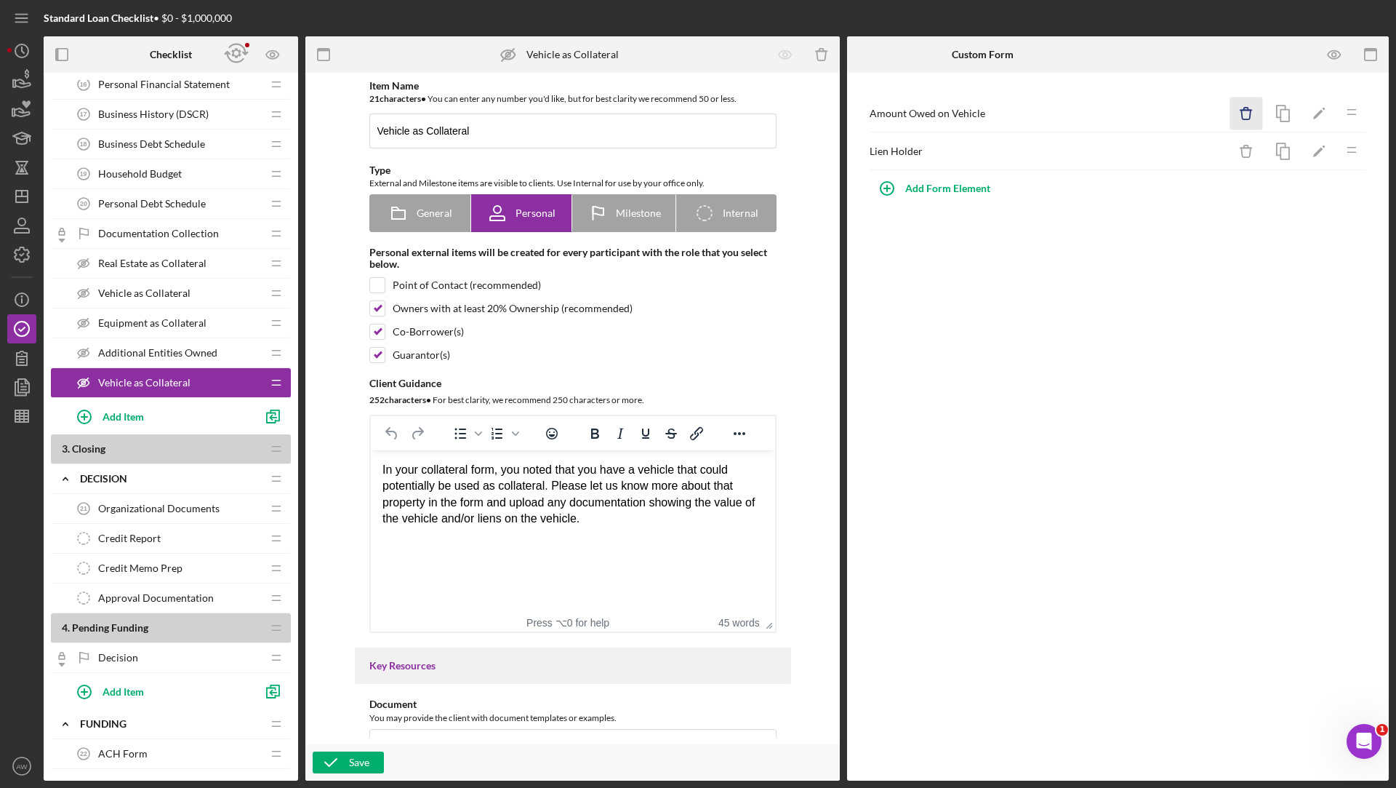
click at [1252, 110] on icon "Icon/Delete" at bounding box center [1246, 113] width 33 height 33
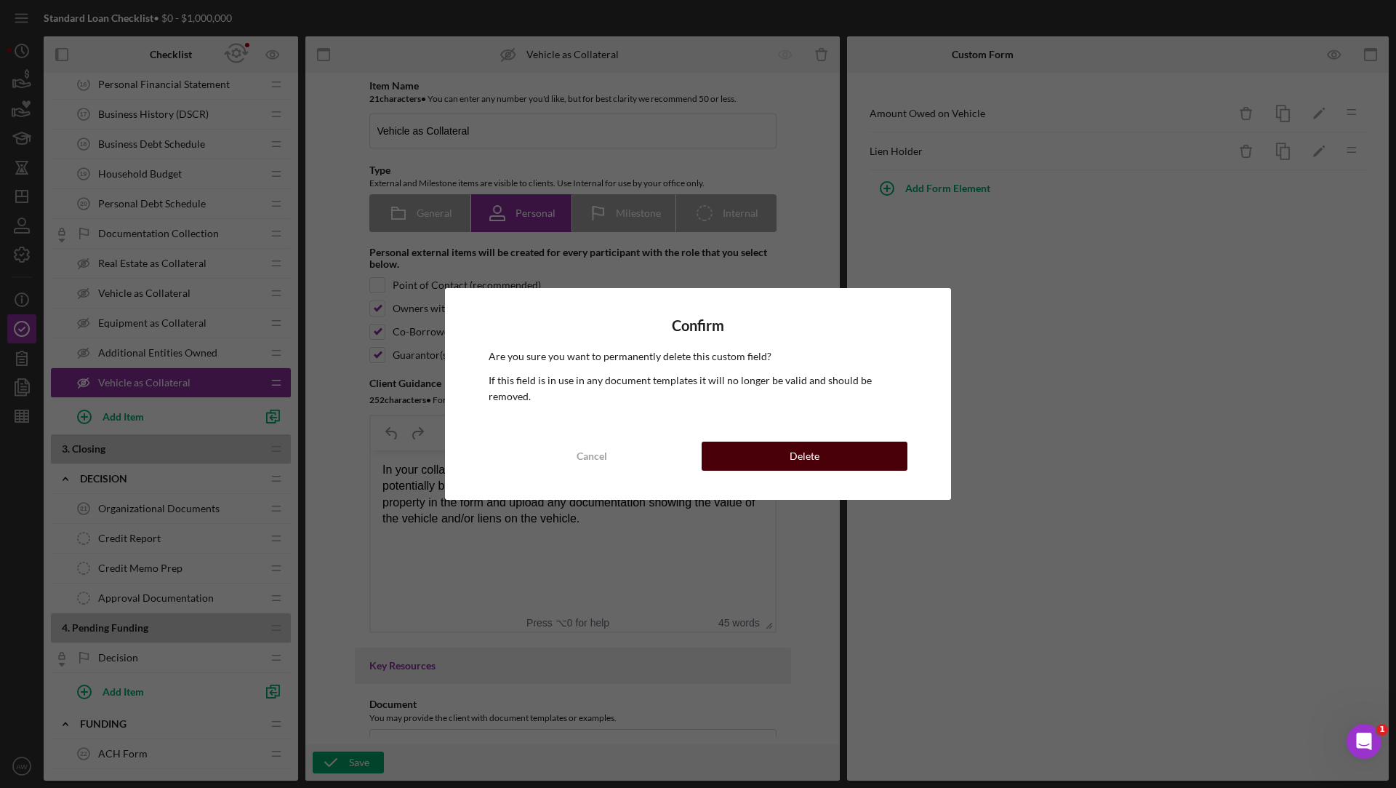
click at [806, 452] on div "Delete" at bounding box center [805, 455] width 30 height 29
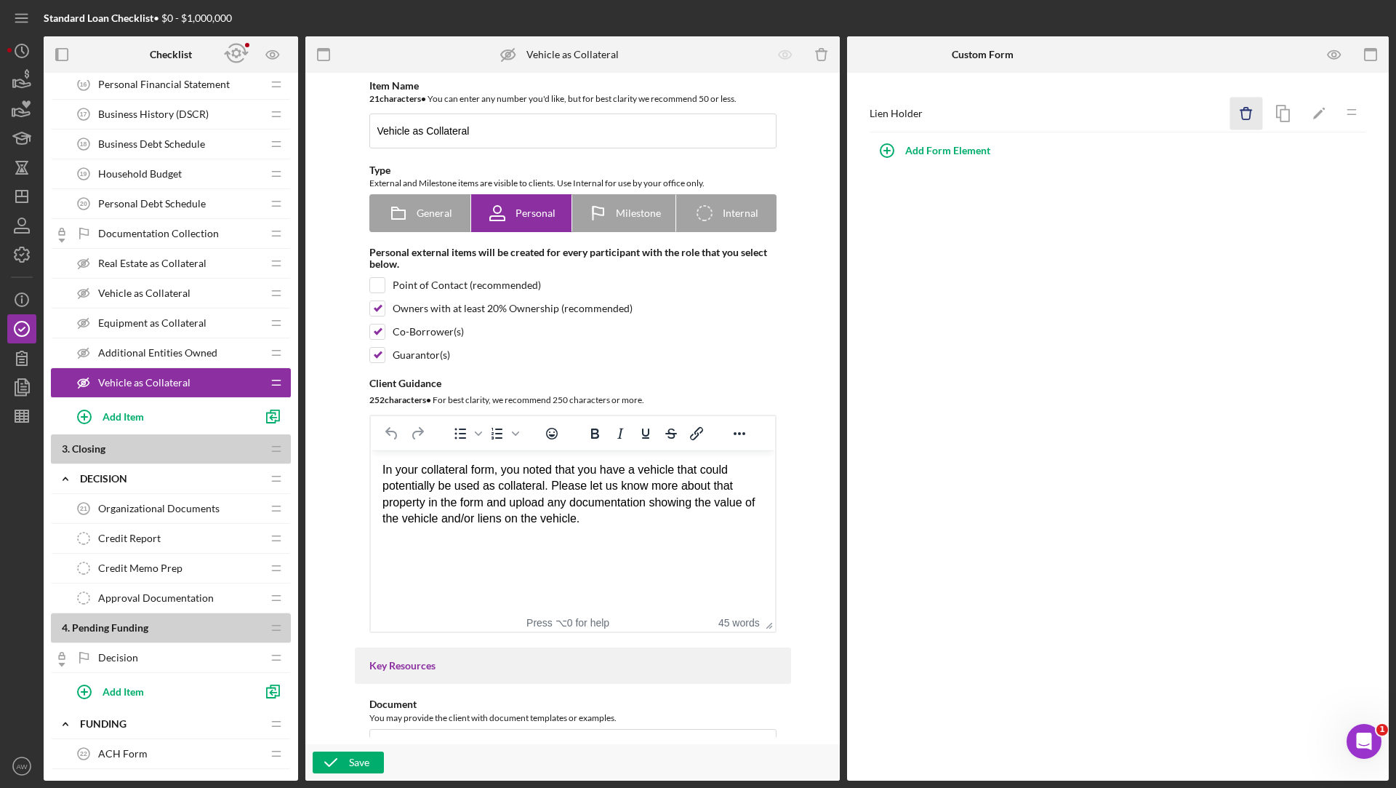
click at [1243, 118] on icon "Icon/Delete" at bounding box center [1246, 113] width 33 height 33
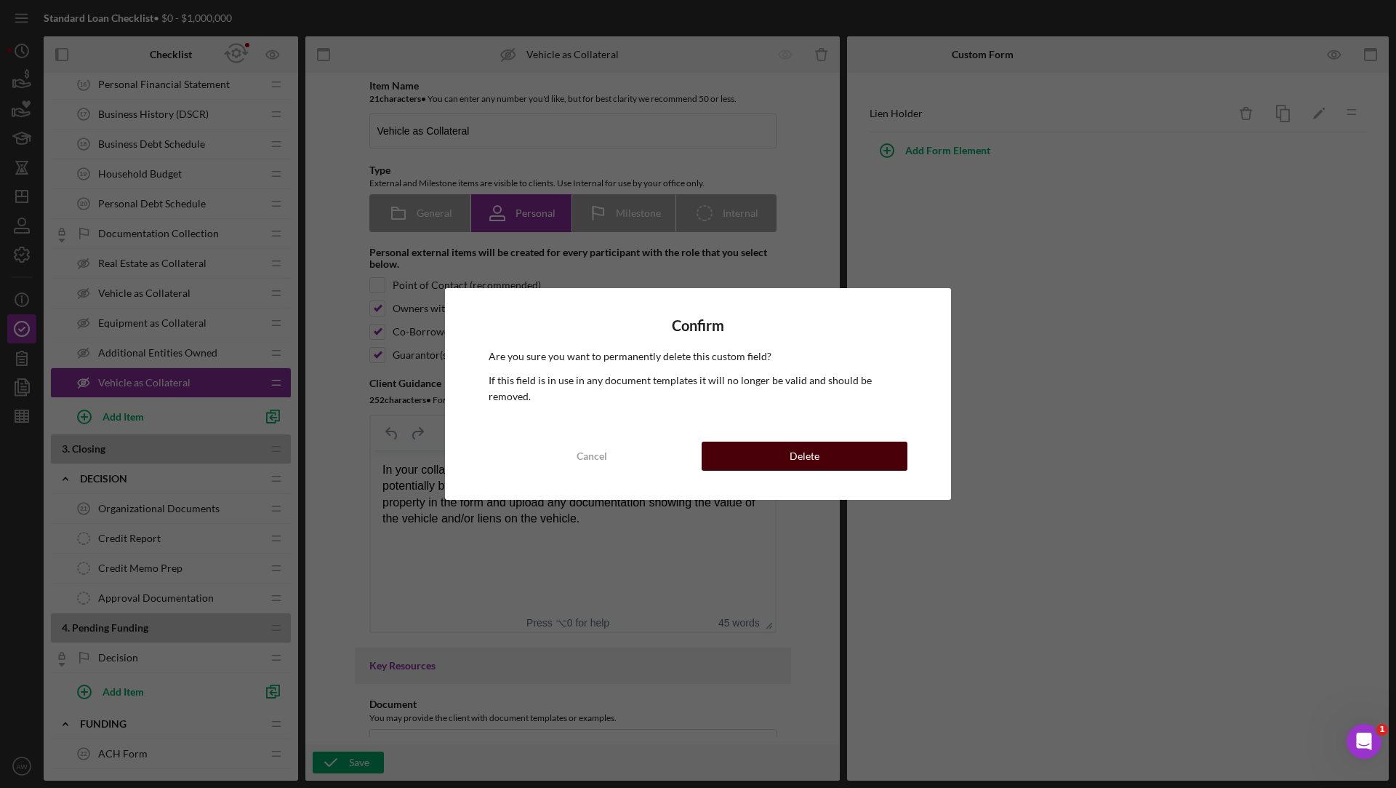
click at [792, 445] on div "Delete" at bounding box center [805, 455] width 30 height 29
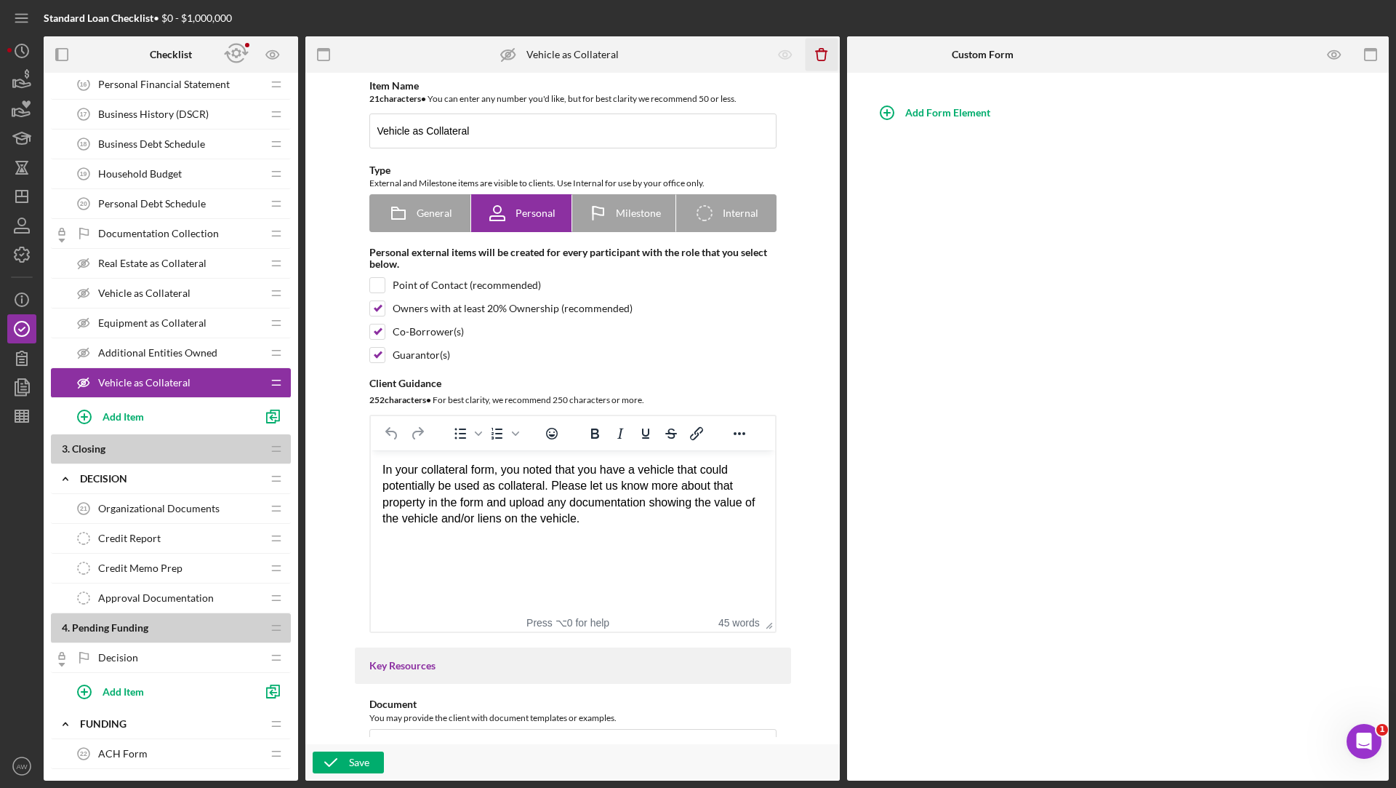
click at [827, 49] on icon "Icon/Delete" at bounding box center [822, 55] width 33 height 33
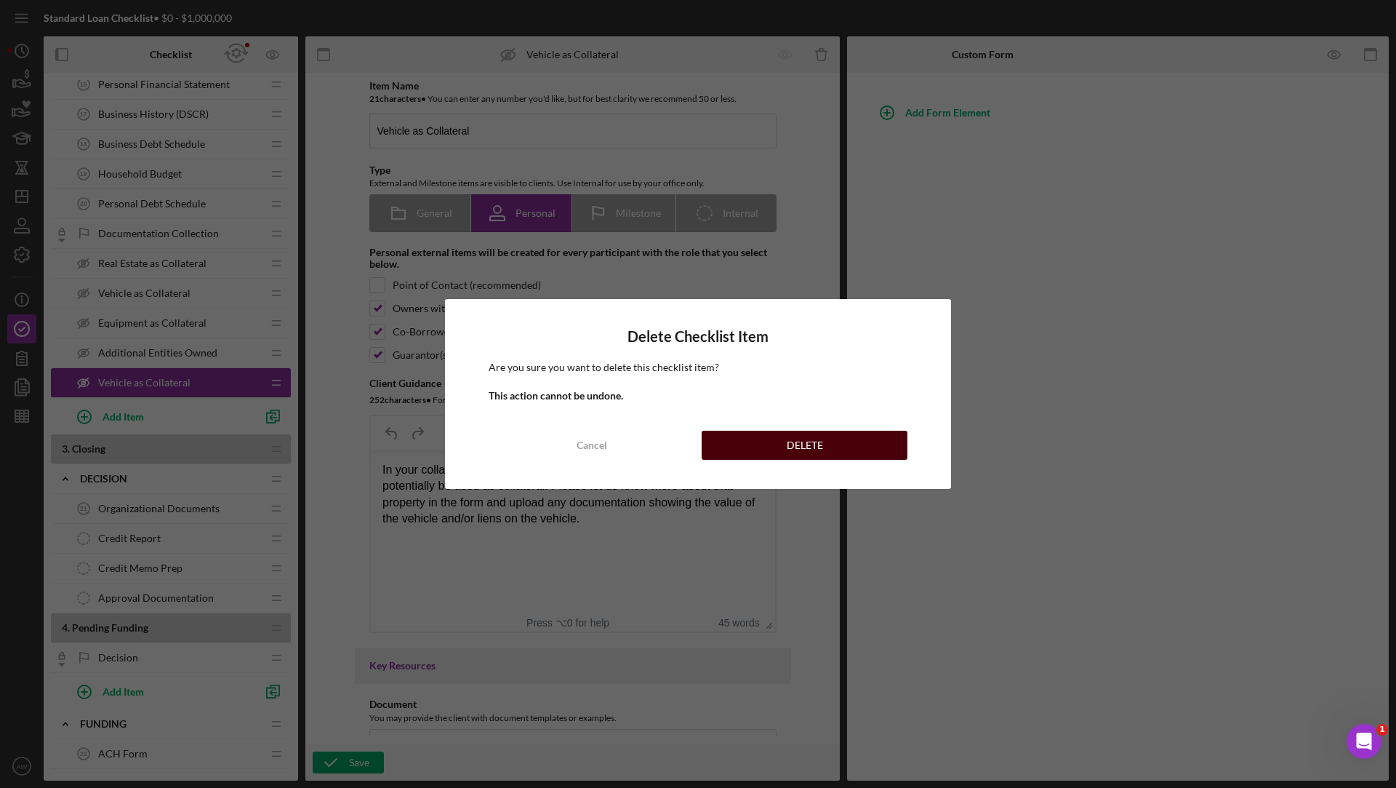
click at [765, 445] on button "DELETE" at bounding box center [805, 444] width 206 height 29
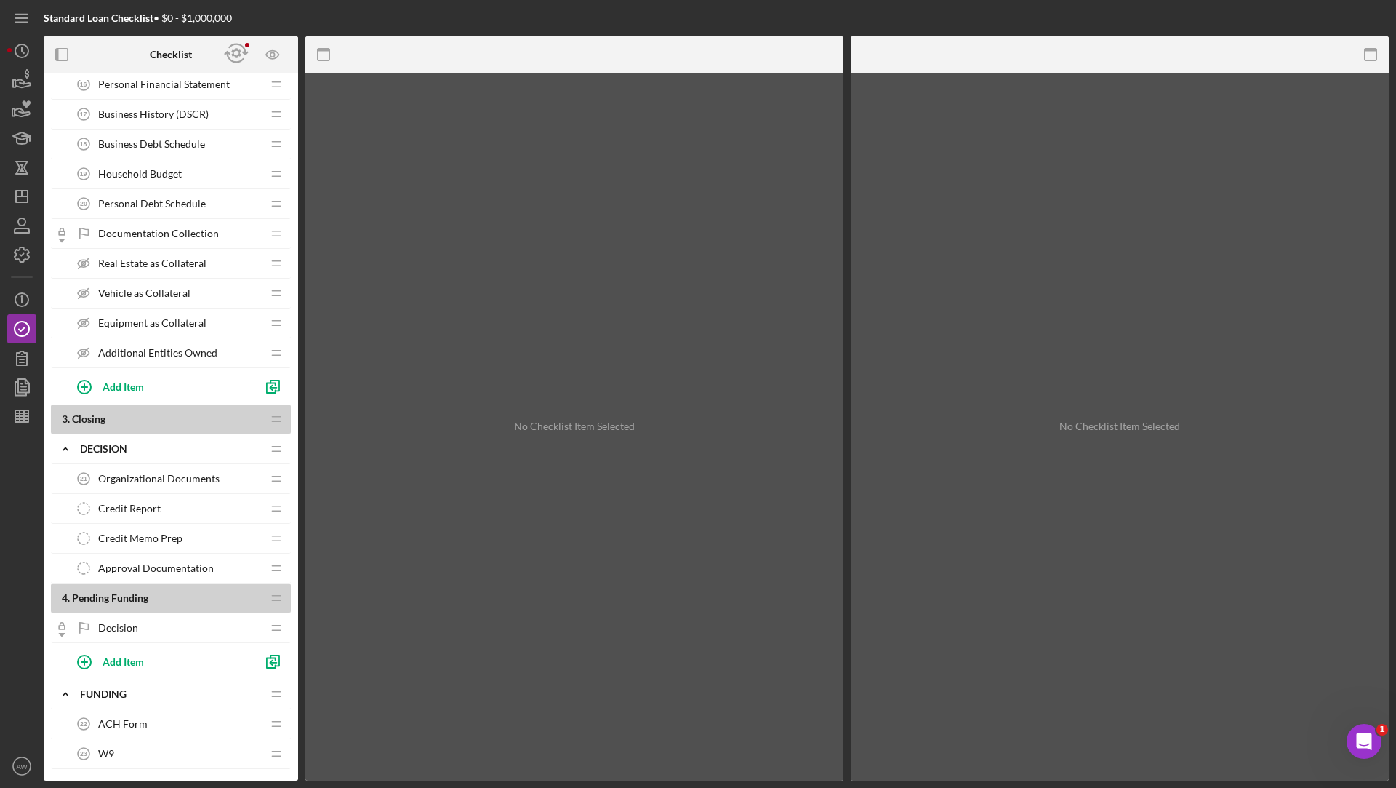
click at [147, 287] on span "Vehicle as Collateral" at bounding box center [144, 293] width 92 height 12
